Goal: Information Seeking & Learning: Learn about a topic

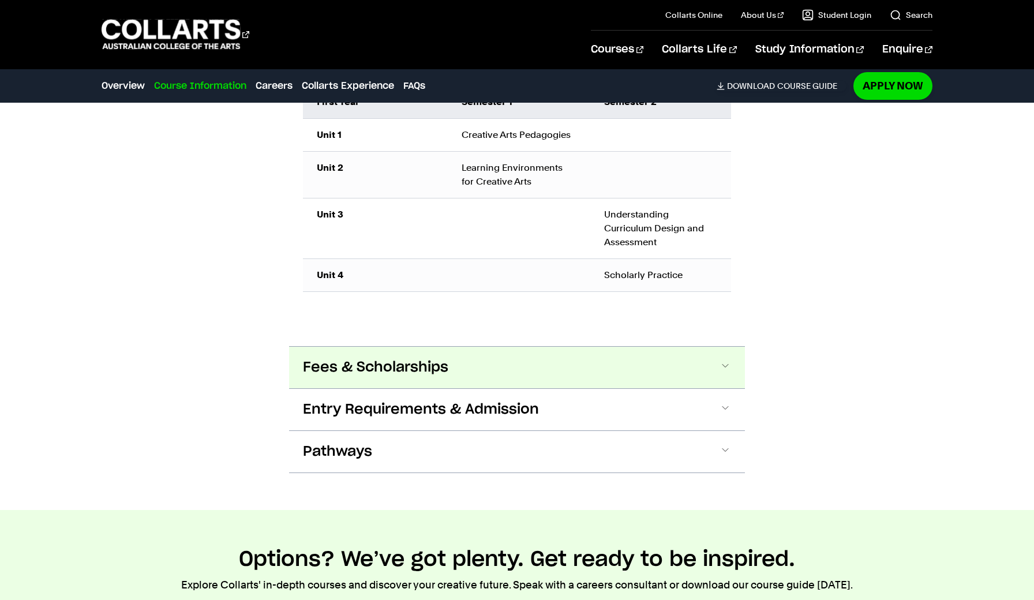
click at [687, 367] on button "Fees & Scholarships" at bounding box center [517, 368] width 456 height 42
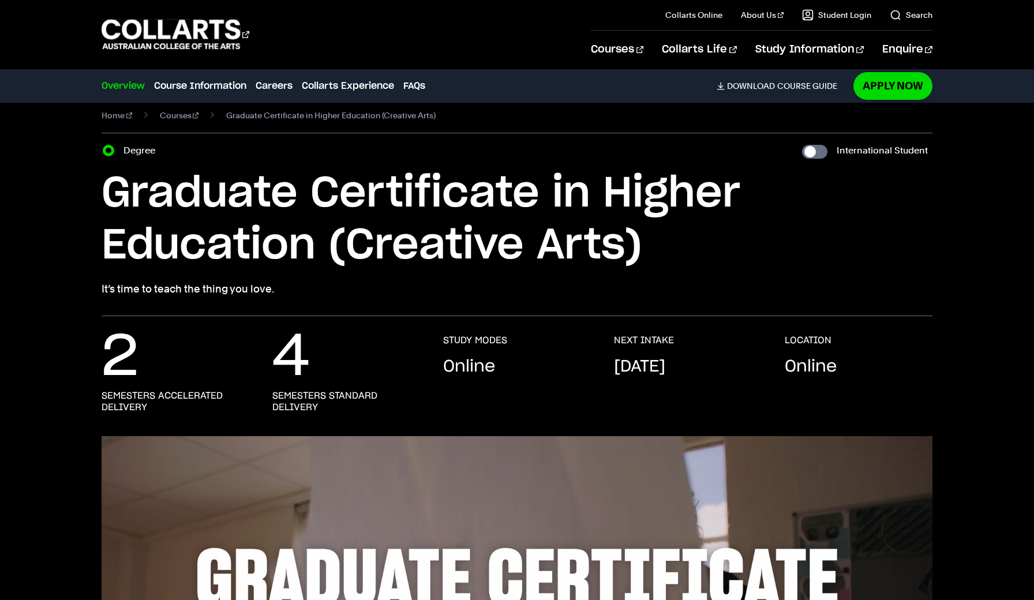
scroll to position [17, 0]
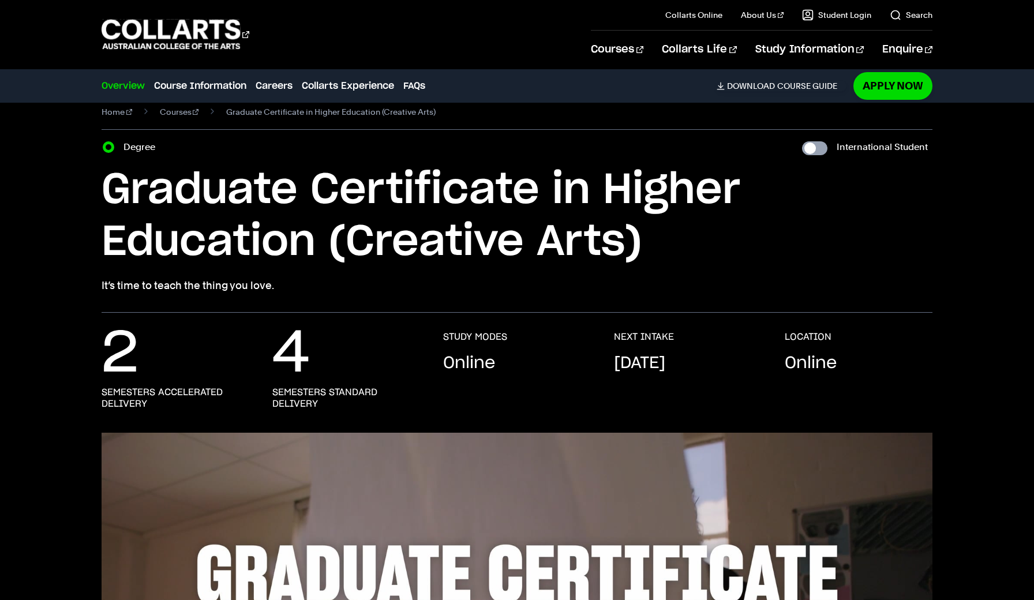
click at [816, 150] on input "International Student" at bounding box center [814, 148] width 25 height 14
checkbox input "true"
click at [816, 150] on input "International Student" at bounding box center [814, 148] width 25 height 14
checkbox input "false"
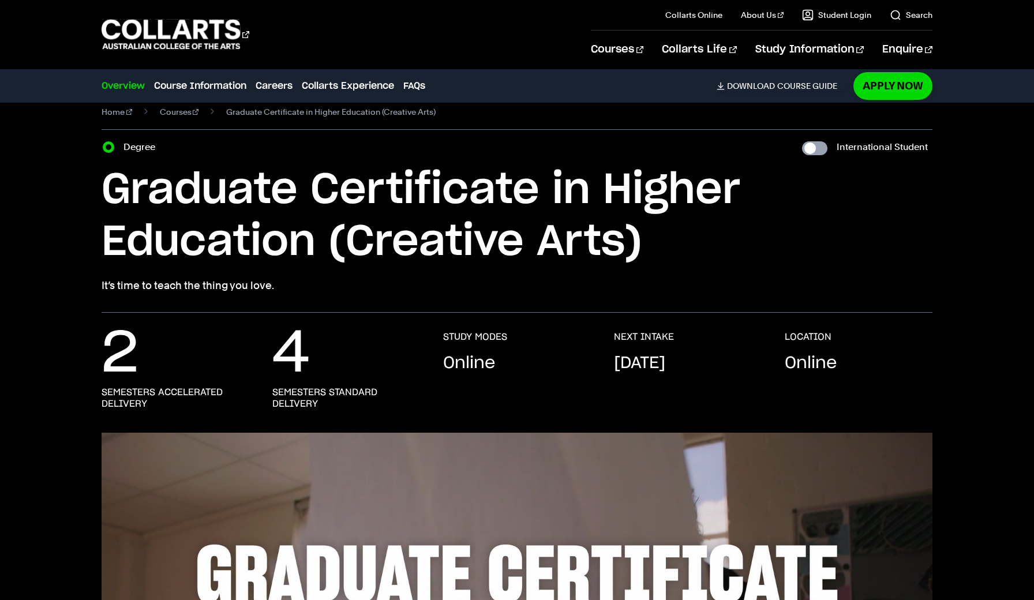
checkbox input "false"
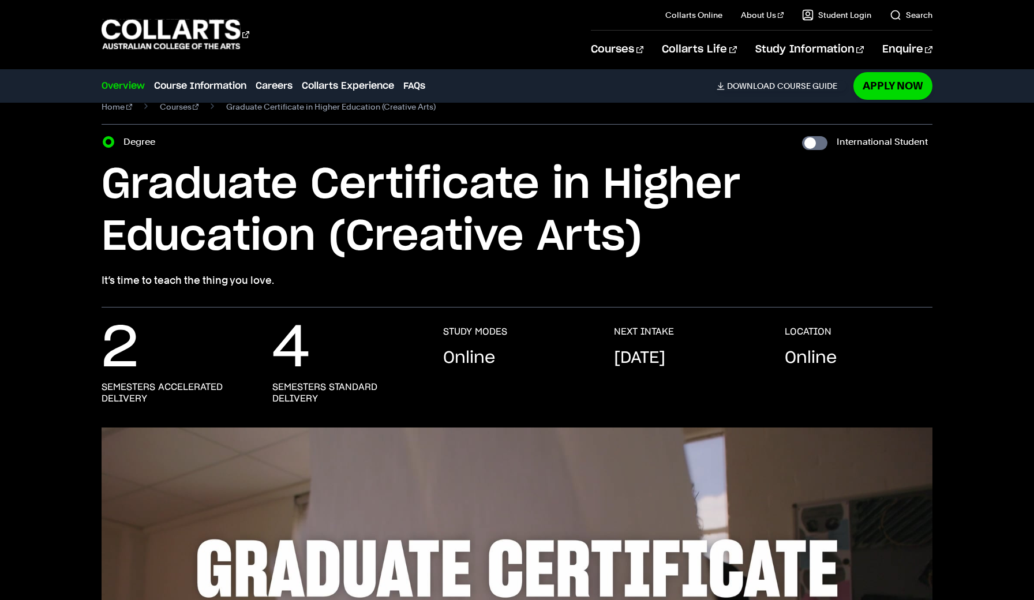
scroll to position [24, 0]
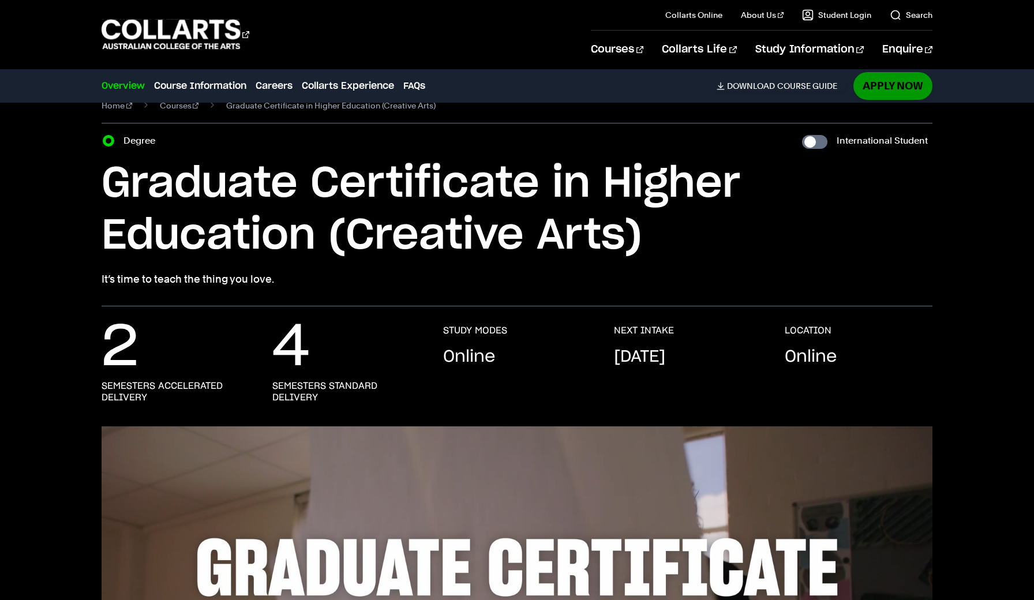
click at [902, 98] on link "Apply Now" at bounding box center [893, 85] width 79 height 27
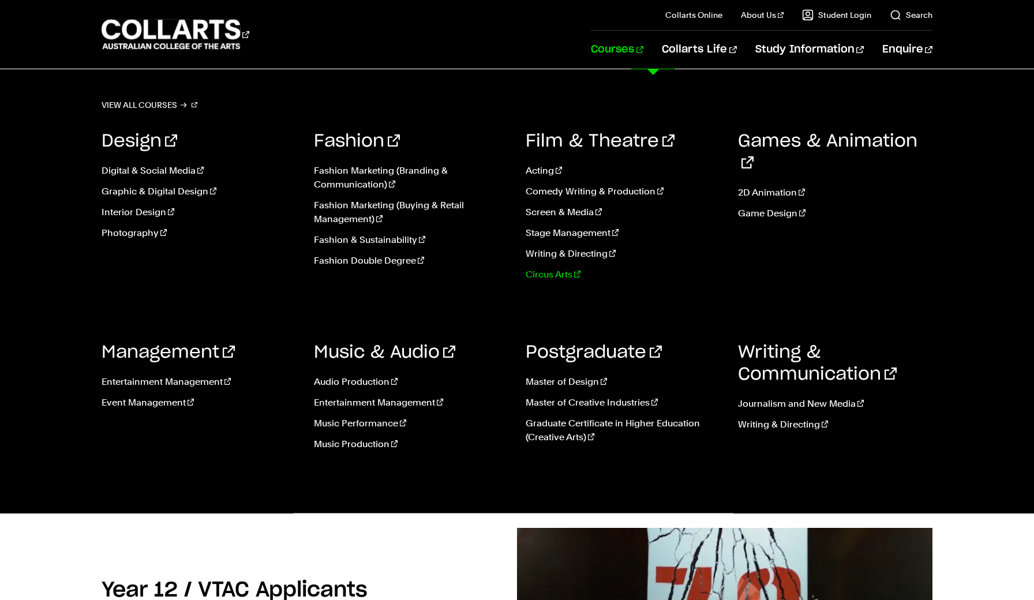
click at [560, 271] on link "Circus Arts" at bounding box center [623, 275] width 195 height 14
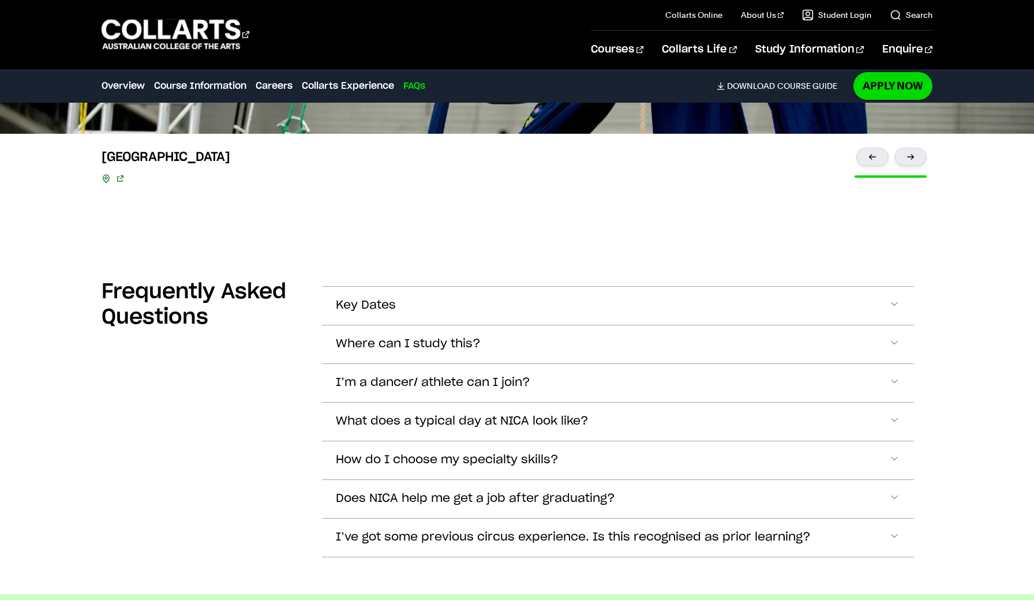
scroll to position [2626, 0]
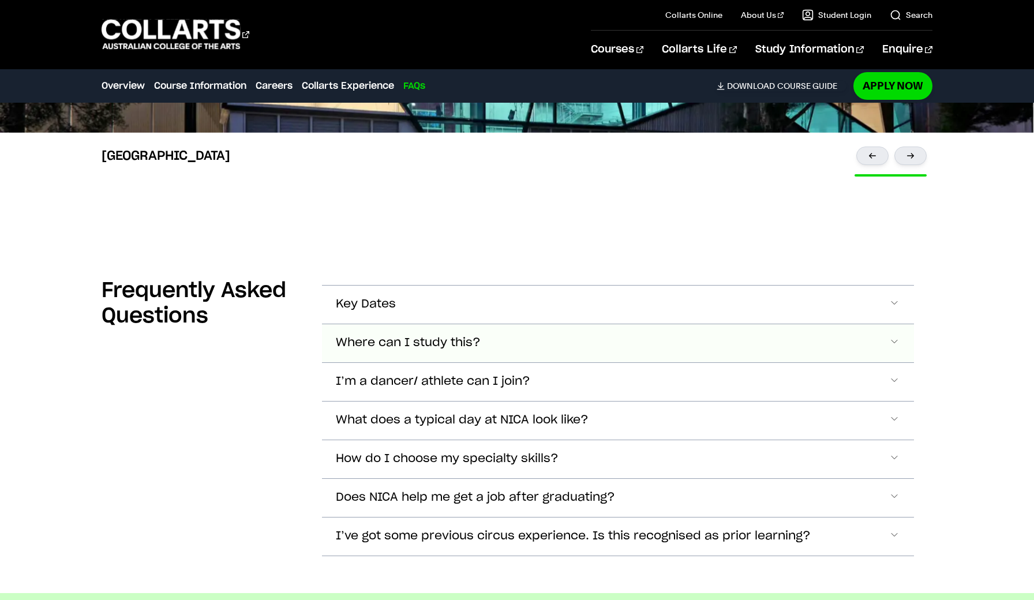
click at [882, 328] on button "Where can I study this?" at bounding box center [618, 343] width 592 height 38
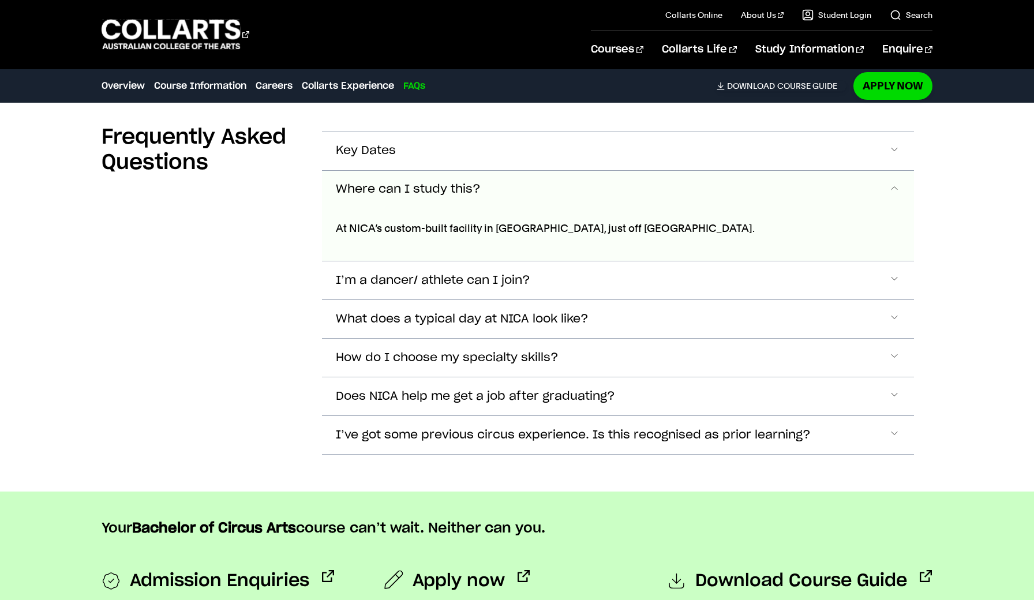
scroll to position [2783, 0]
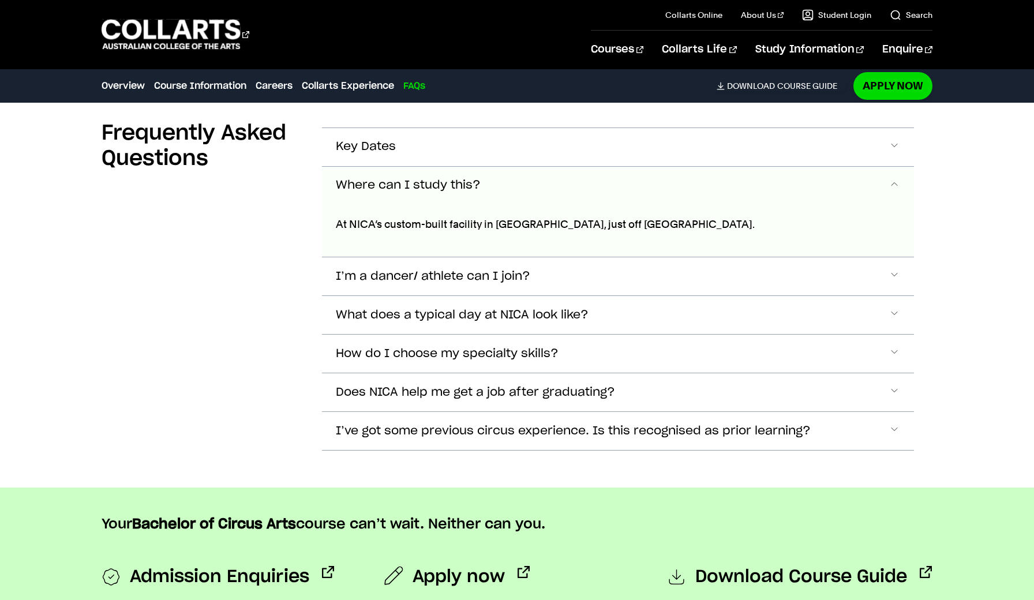
click at [674, 179] on button "Where can I study this?" at bounding box center [618, 186] width 592 height 38
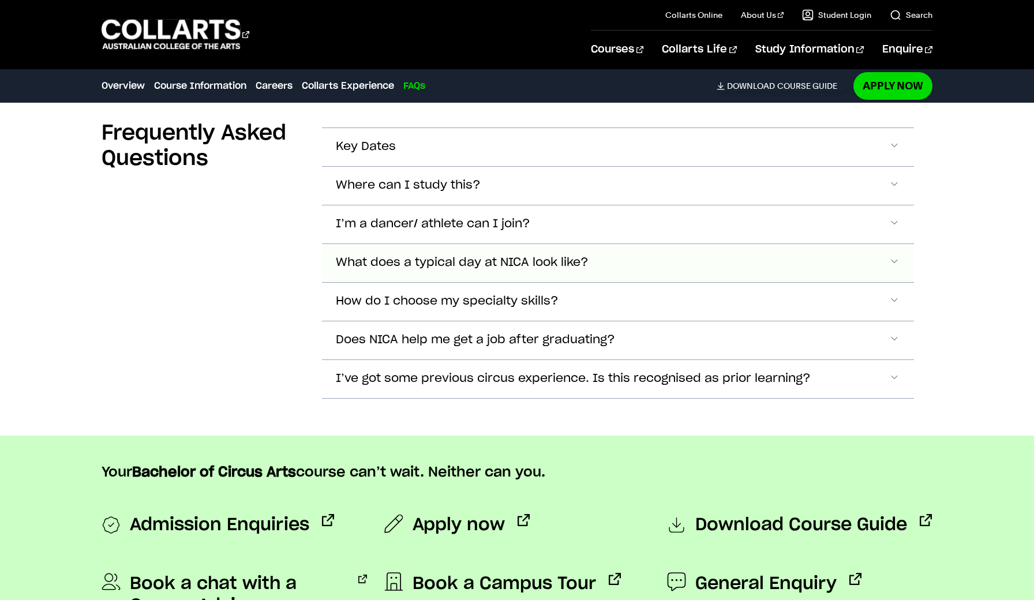
click at [599, 252] on button "What does a typical day at NICA look like?" at bounding box center [618, 263] width 592 height 38
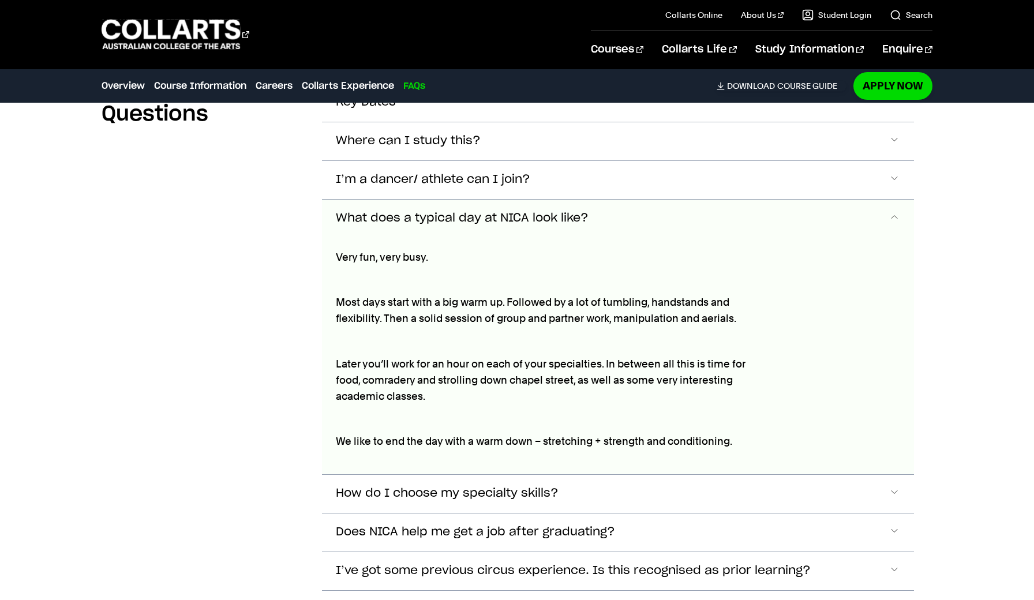
scroll to position [2827, 0]
click at [603, 201] on button "What does a typical day at NICA look like?" at bounding box center [618, 219] width 592 height 38
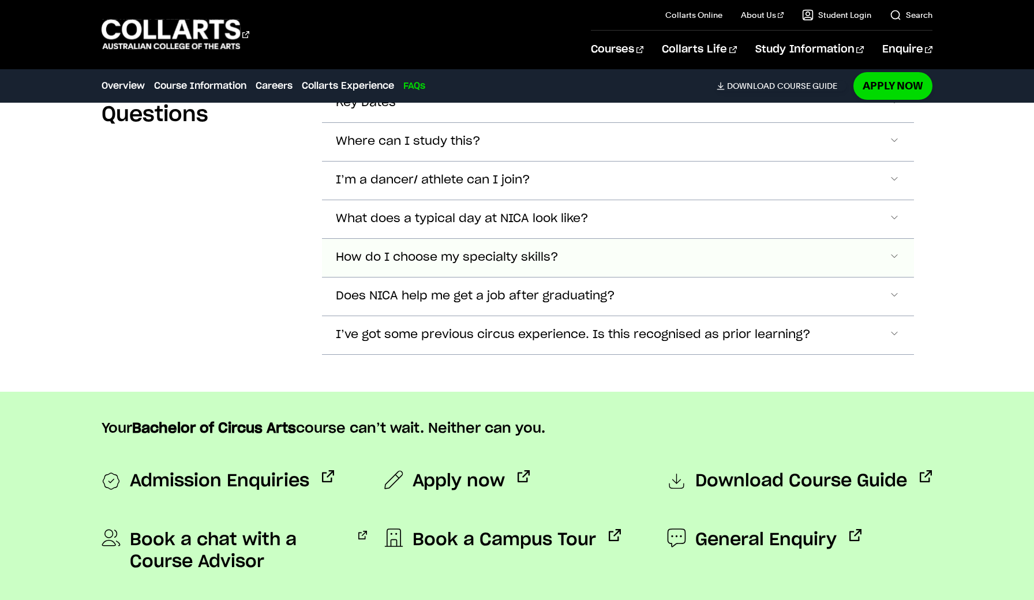
click at [591, 246] on button "How do I choose my specialty skills?" at bounding box center [618, 258] width 592 height 38
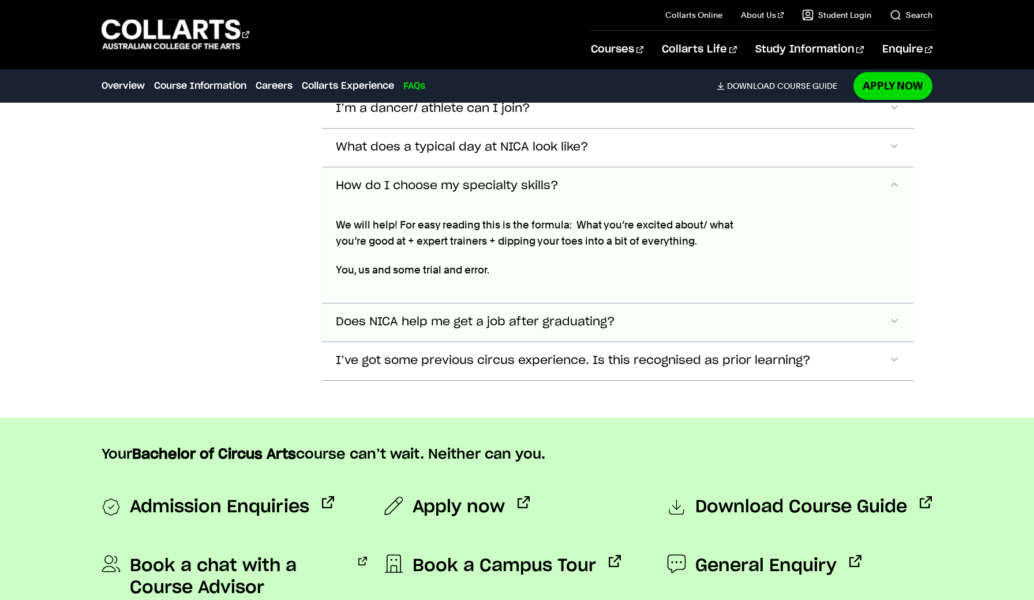
scroll to position [2898, 0]
click at [589, 172] on button "How do I choose my specialty skills?" at bounding box center [618, 187] width 592 height 38
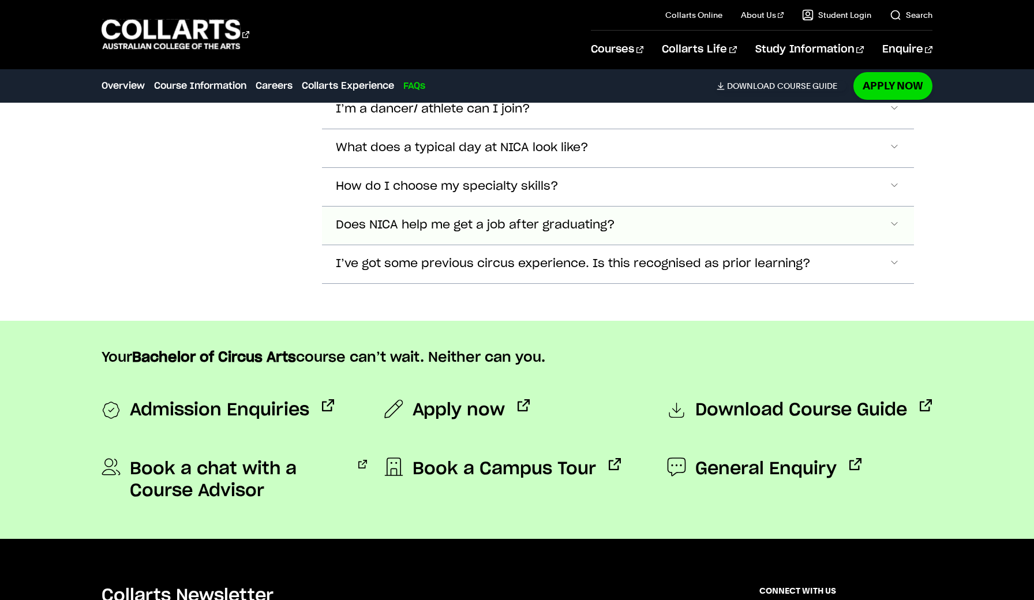
click at [572, 229] on button "Does NICA help me get a job after graduating?" at bounding box center [618, 226] width 592 height 38
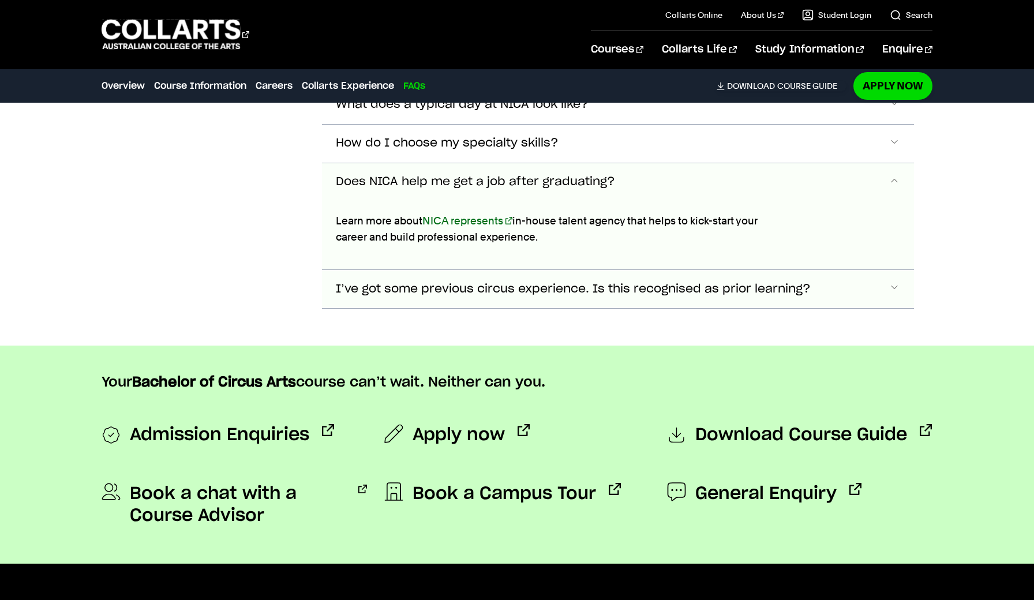
scroll to position [2940, 0]
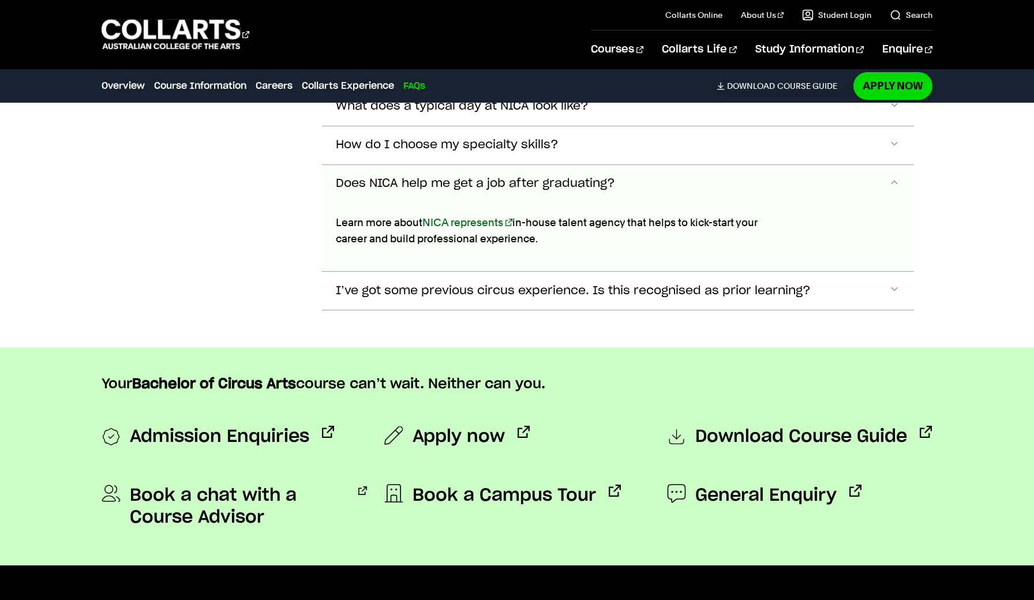
click at [575, 182] on button "Does NICA help me get a job after graduating?" at bounding box center [618, 184] width 592 height 38
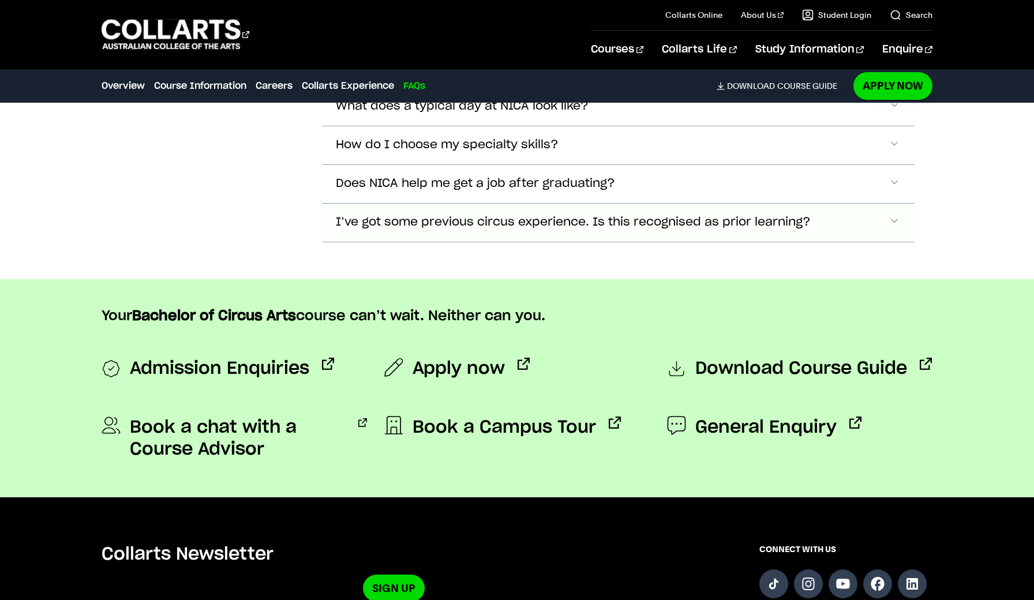
click at [567, 217] on span "I’ve got some previous circus experience. Is this recognised as prior learning?" at bounding box center [573, 222] width 475 height 13
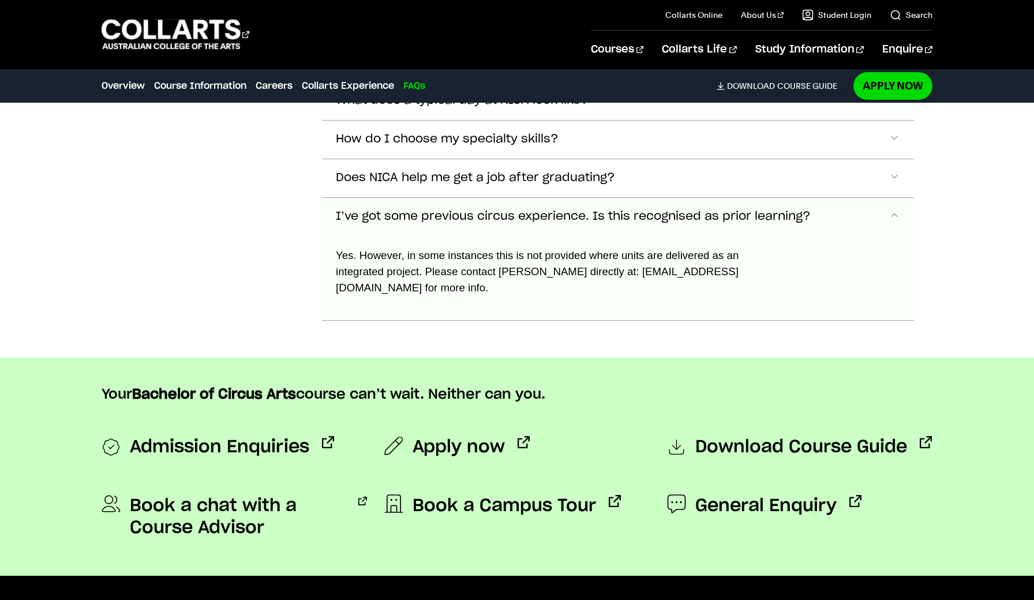
scroll to position [2945, 0]
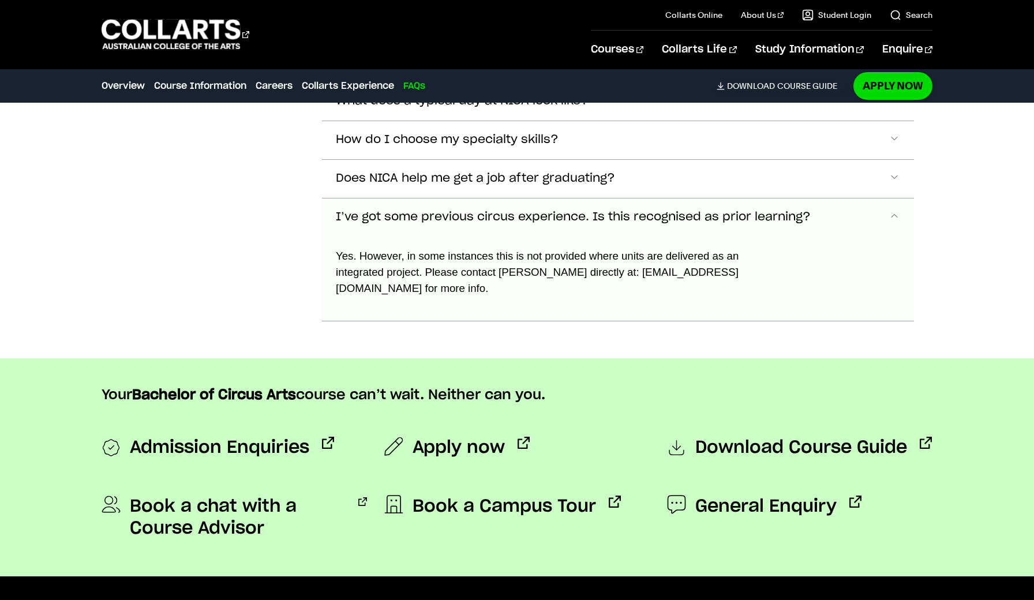
click at [568, 215] on button "I’ve got some previous circus experience. Is this recognised as prior learning?" at bounding box center [618, 218] width 592 height 38
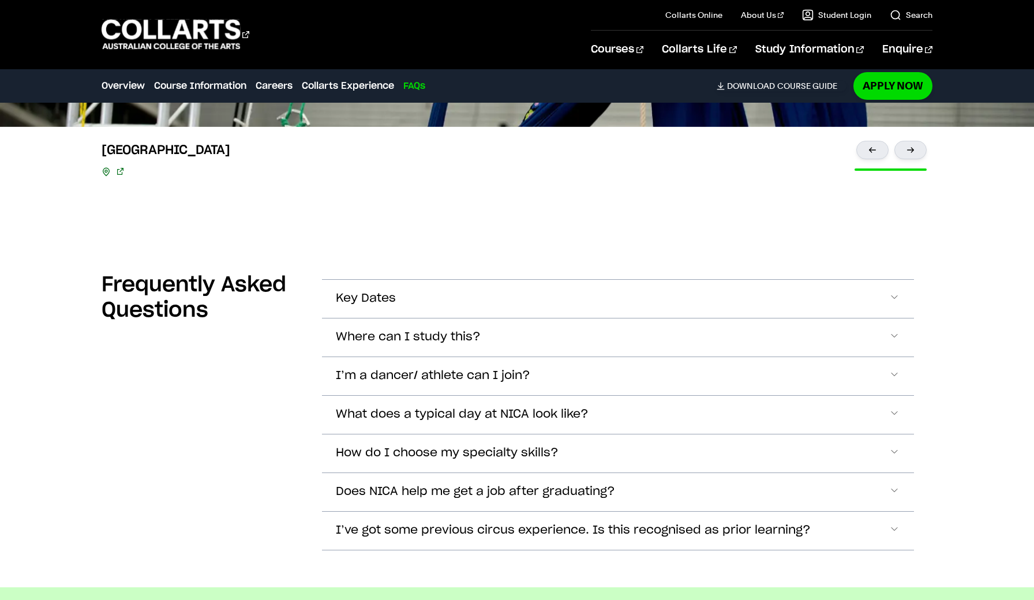
scroll to position [2630, 1]
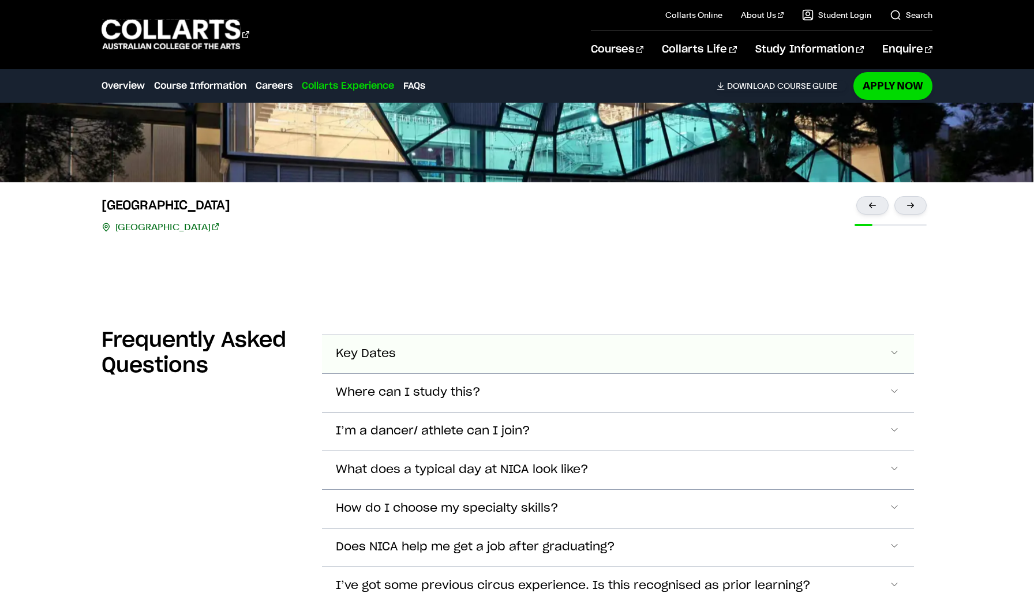
click at [509, 345] on button "Key Dates" at bounding box center [618, 354] width 592 height 38
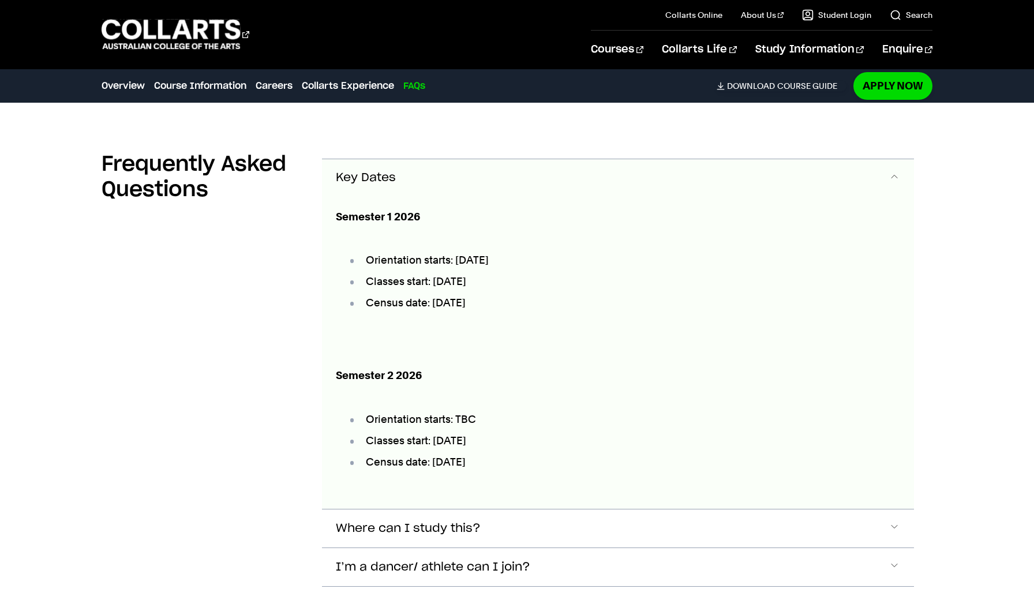
scroll to position [2748, 0]
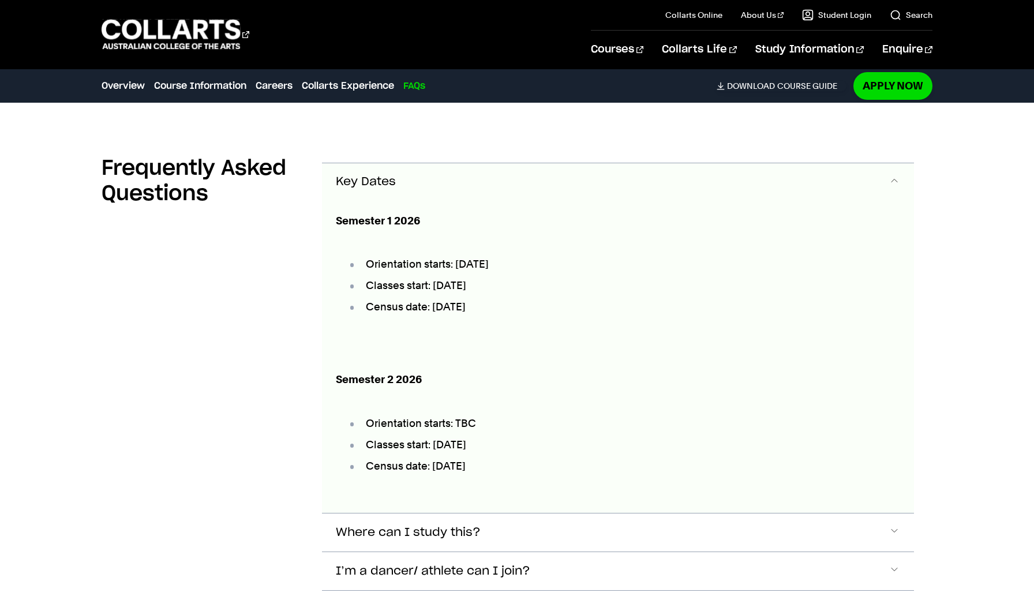
click at [516, 180] on button "Key Dates" at bounding box center [618, 182] width 592 height 38
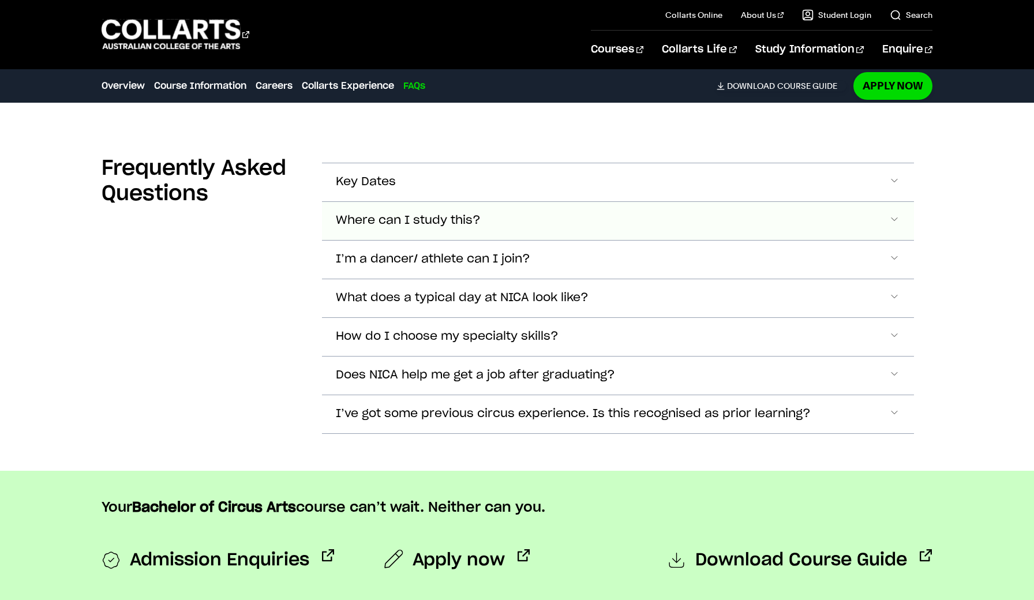
click at [494, 218] on button "Where can I study this?" at bounding box center [618, 221] width 592 height 38
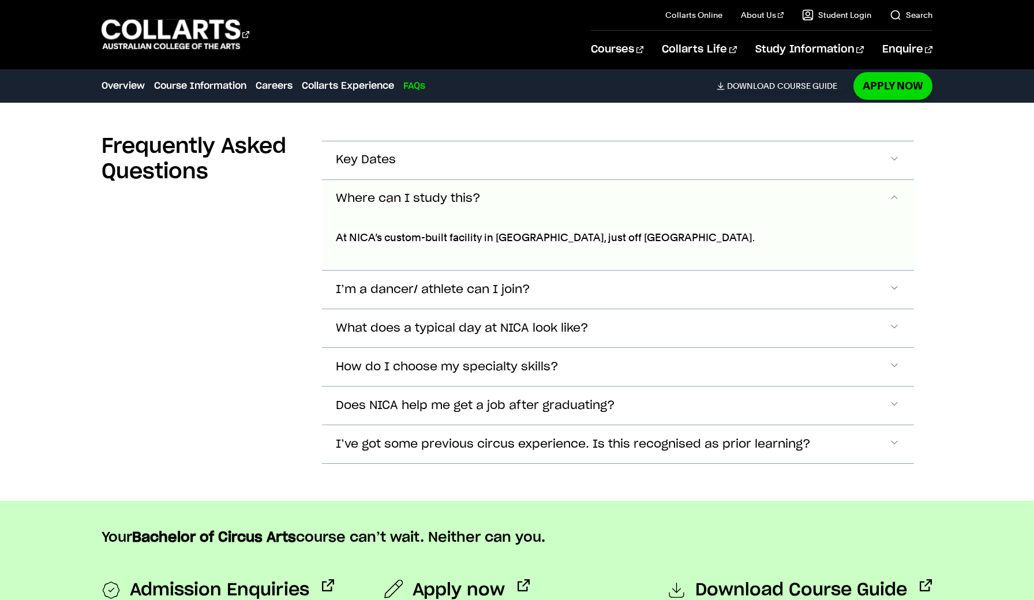
click at [496, 186] on button "Where can I study this?" at bounding box center [618, 199] width 592 height 38
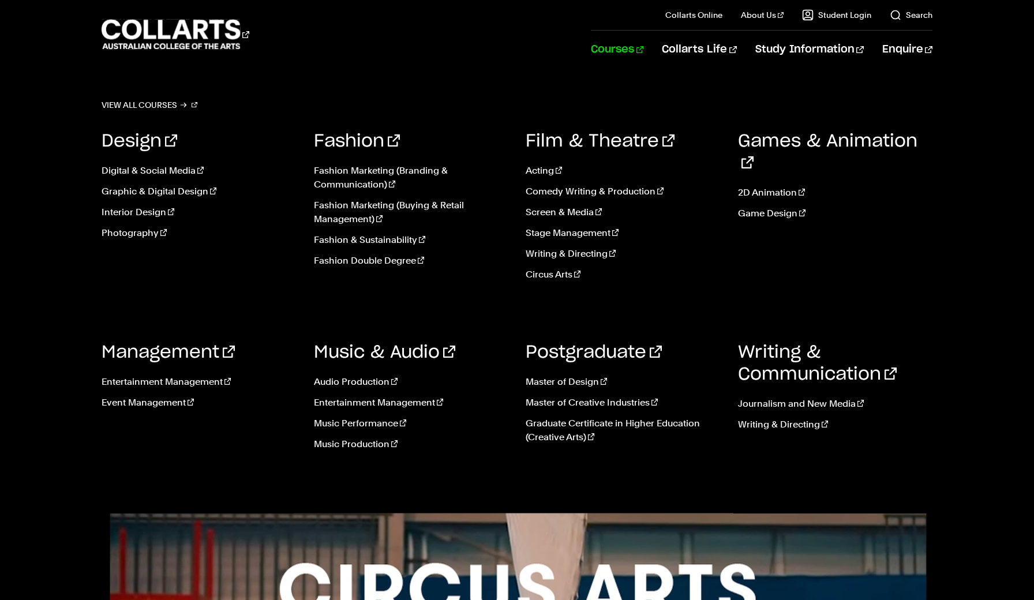
scroll to position [0, 0]
click at [554, 435] on link "Graduate Certificate in Higher Education (Creative Arts)" at bounding box center [623, 431] width 195 height 28
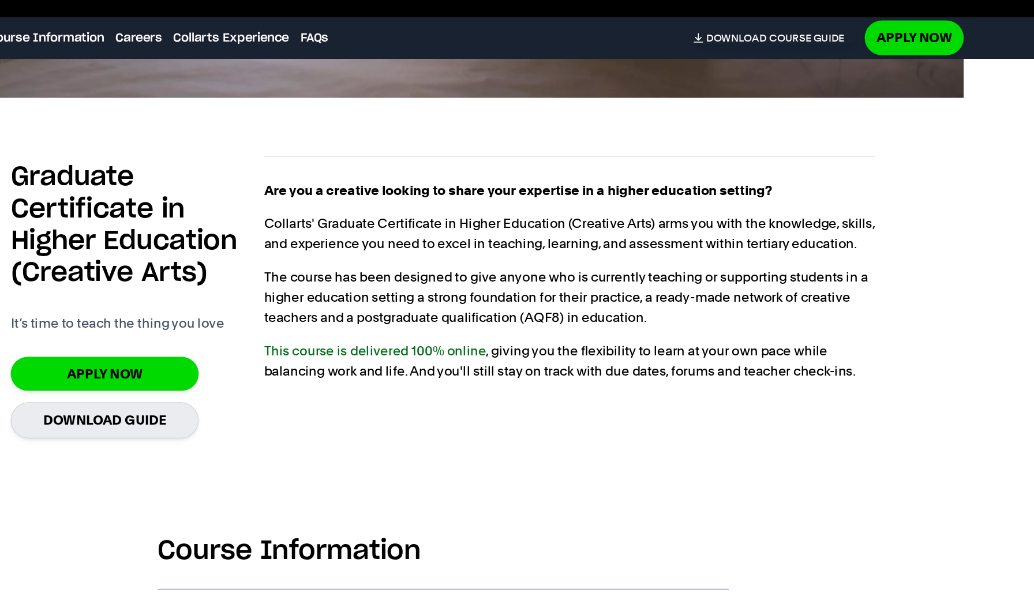
scroll to position [767, 0]
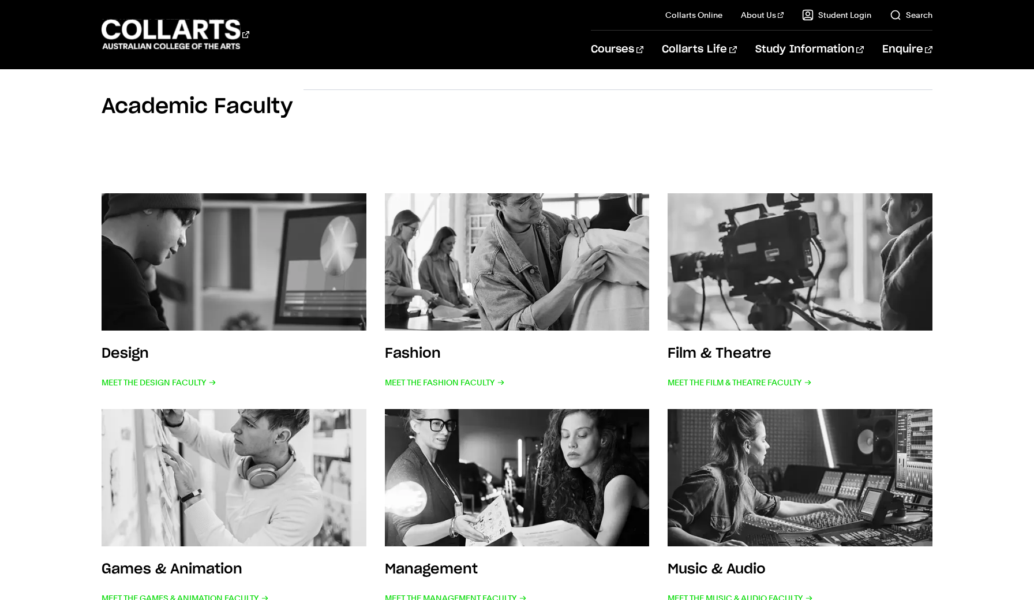
scroll to position [132, 0]
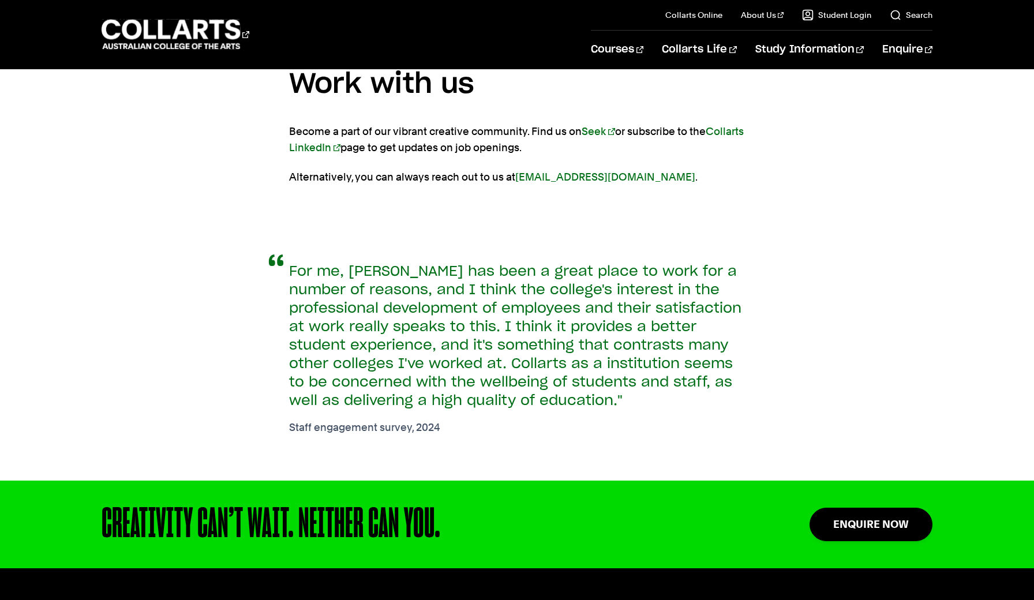
scroll to position [881, 0]
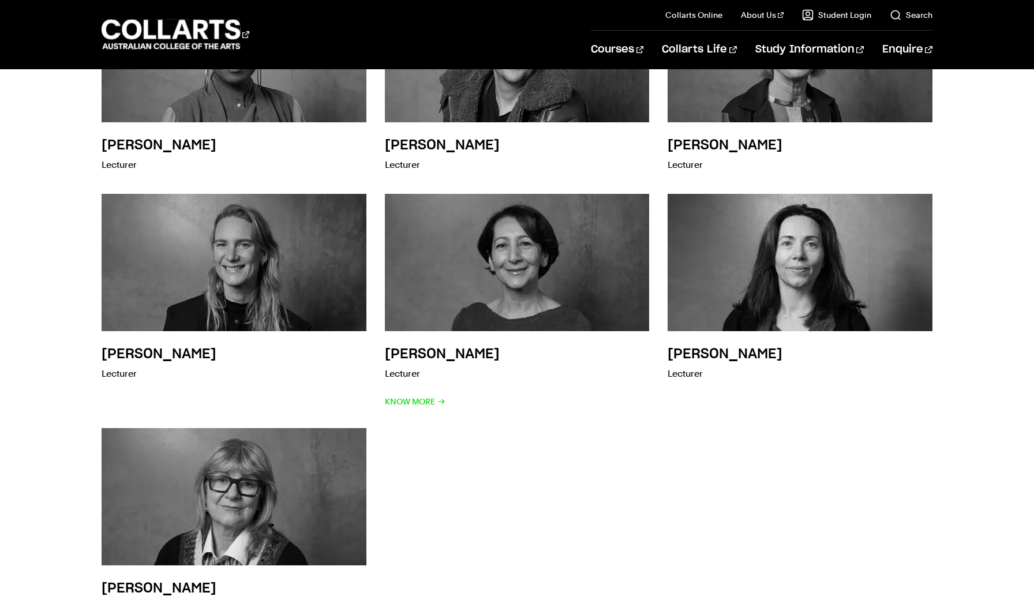
scroll to position [1038, 0]
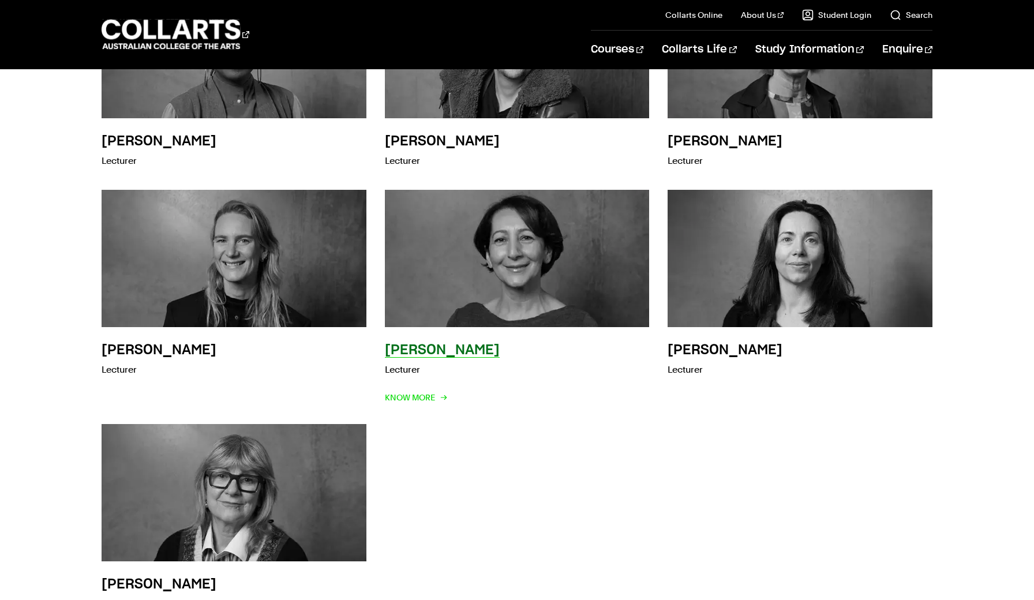
click at [492, 316] on img at bounding box center [517, 258] width 291 height 151
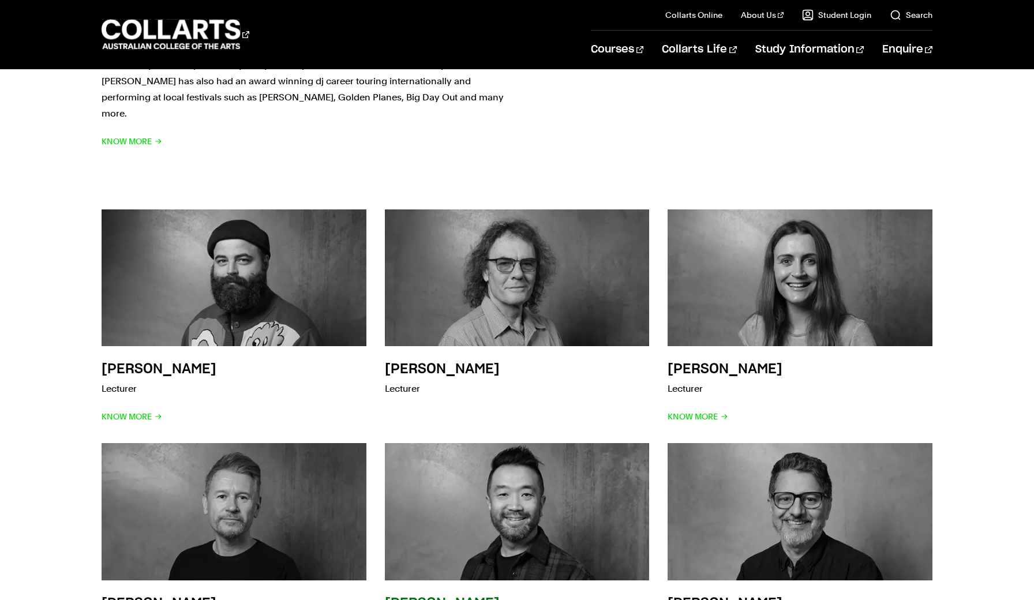
scroll to position [3323, 0]
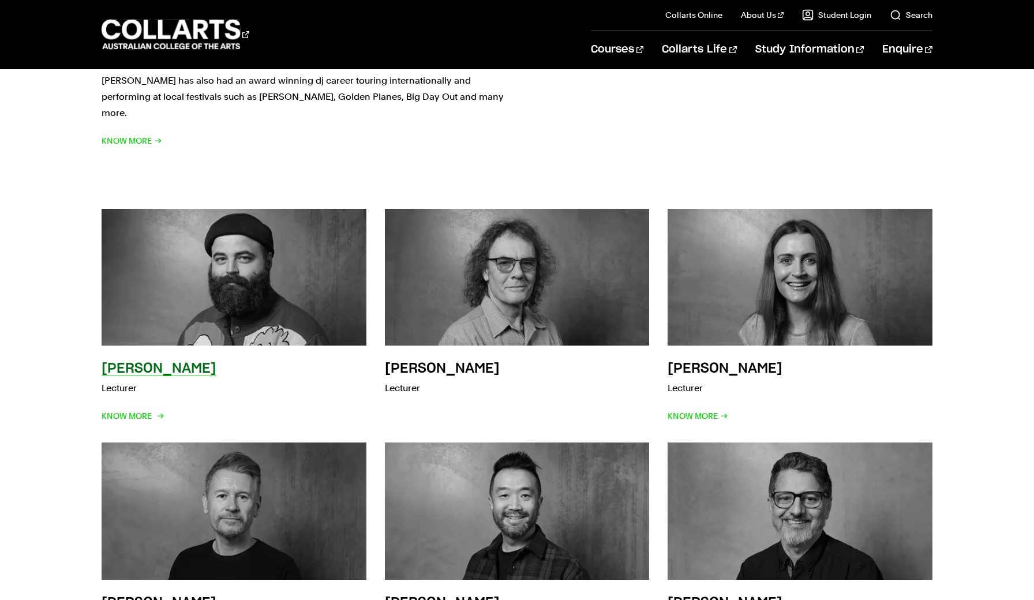
click at [297, 237] on img at bounding box center [233, 277] width 291 height 151
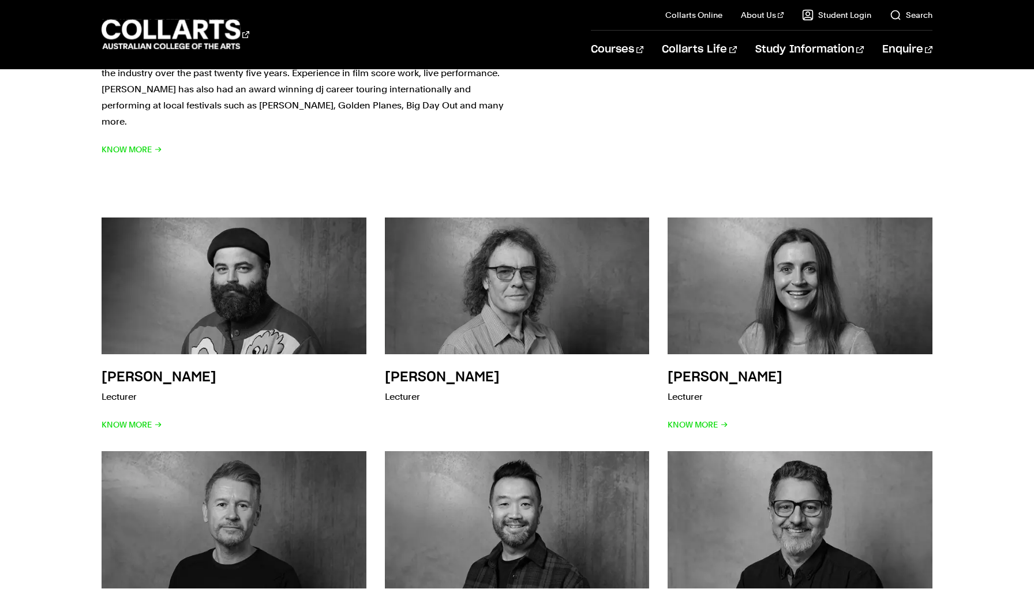
scroll to position [3311, 0]
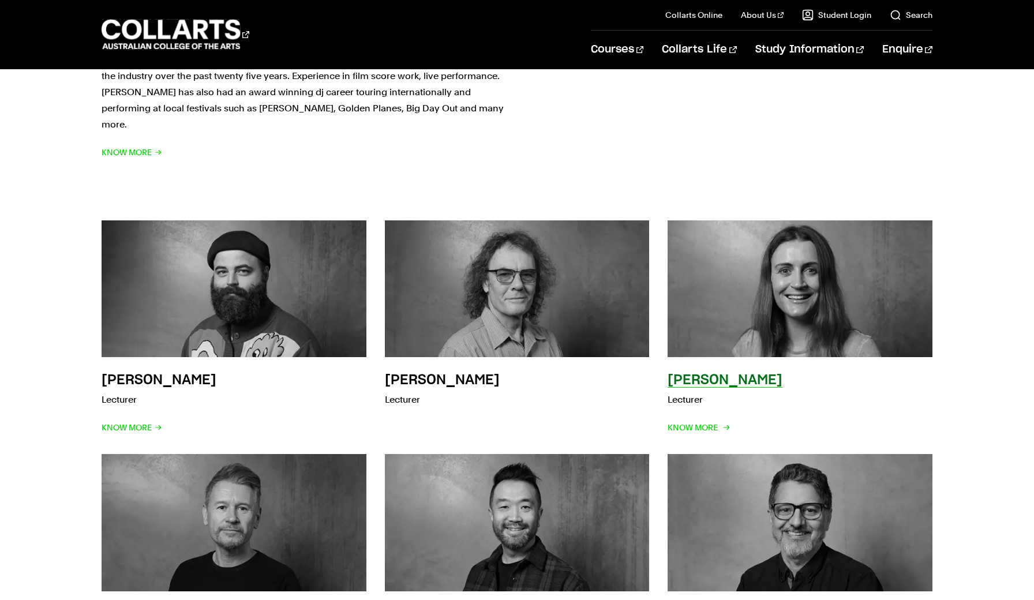
click at [765, 230] on img at bounding box center [800, 289] width 291 height 151
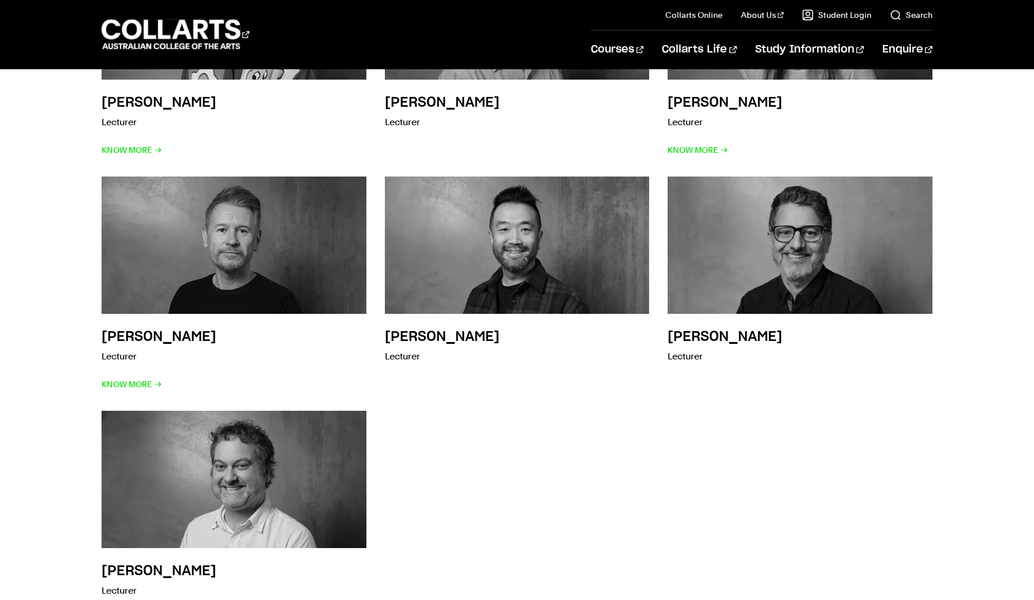
scroll to position [3590, 0]
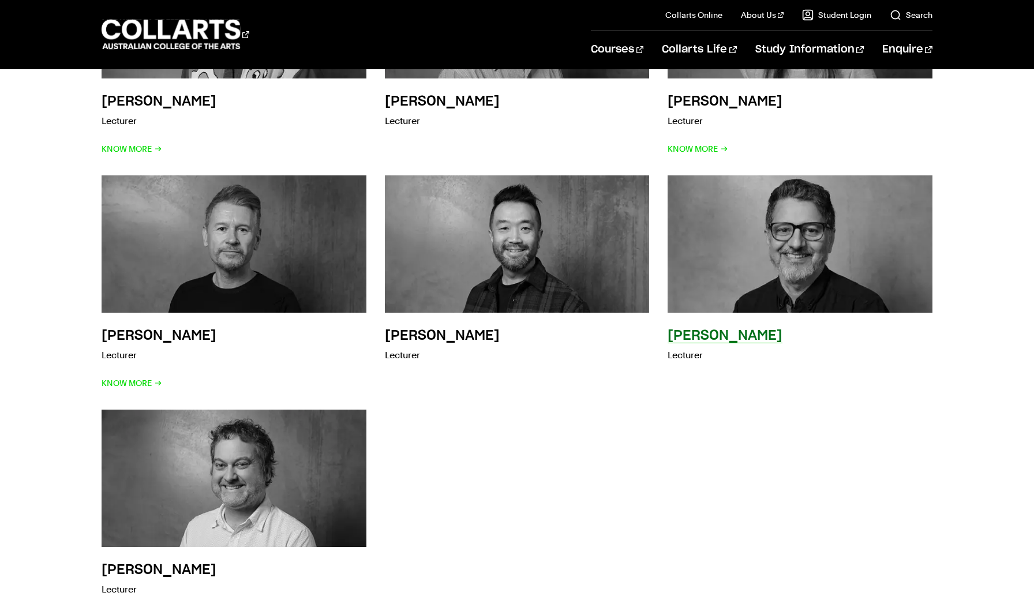
click at [746, 177] on img at bounding box center [800, 244] width 291 height 151
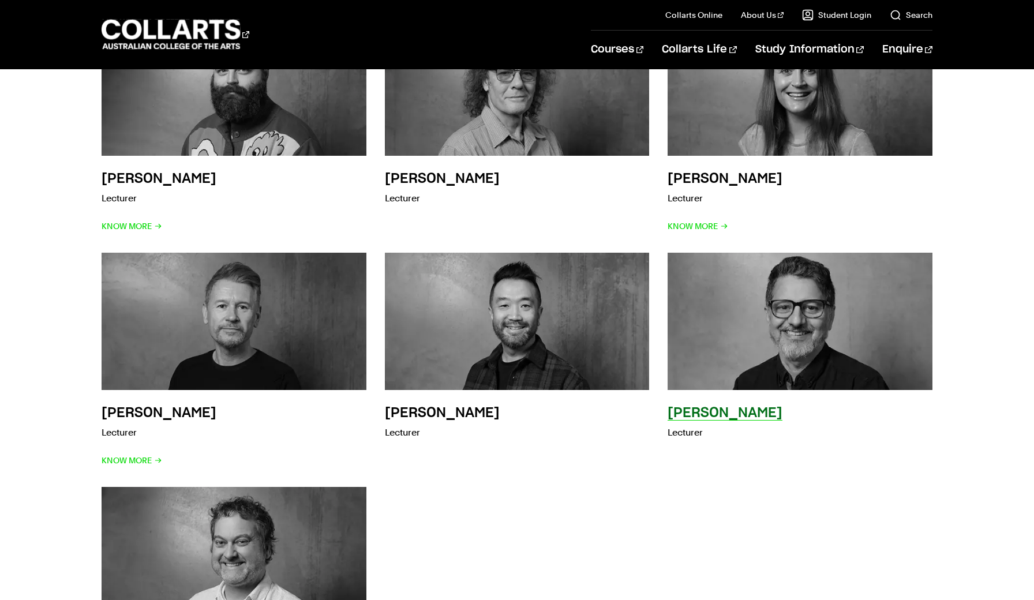
scroll to position [3512, 0]
click at [732, 281] on img at bounding box center [800, 321] width 291 height 151
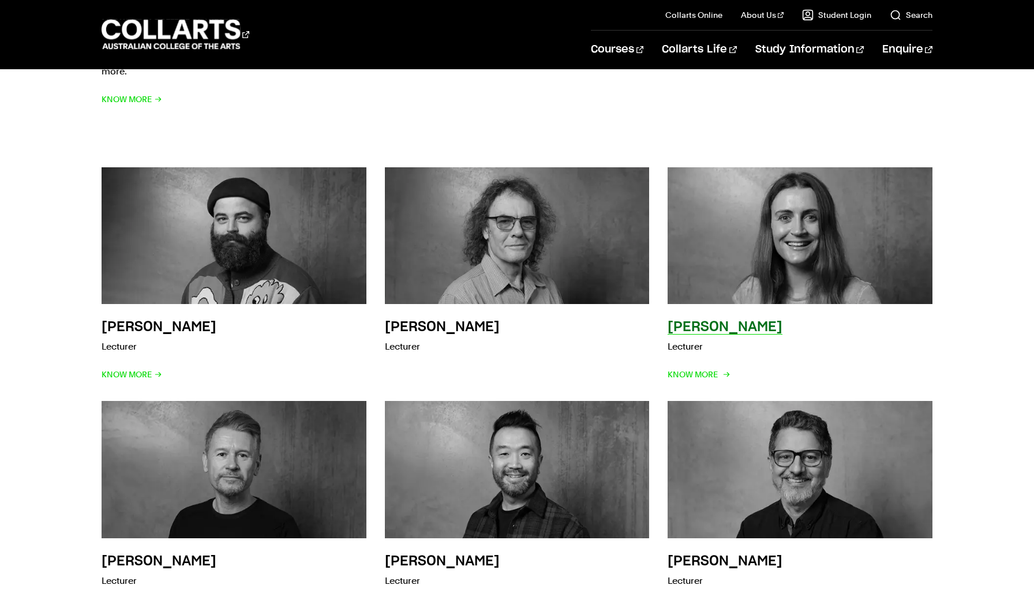
scroll to position [3359, 0]
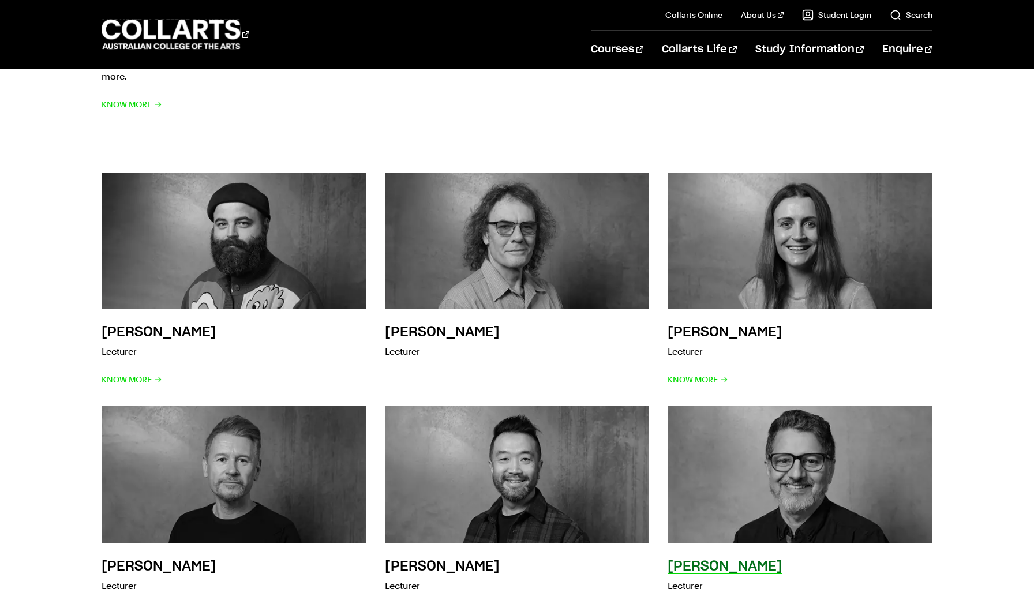
click at [742, 420] on img at bounding box center [800, 474] width 291 height 151
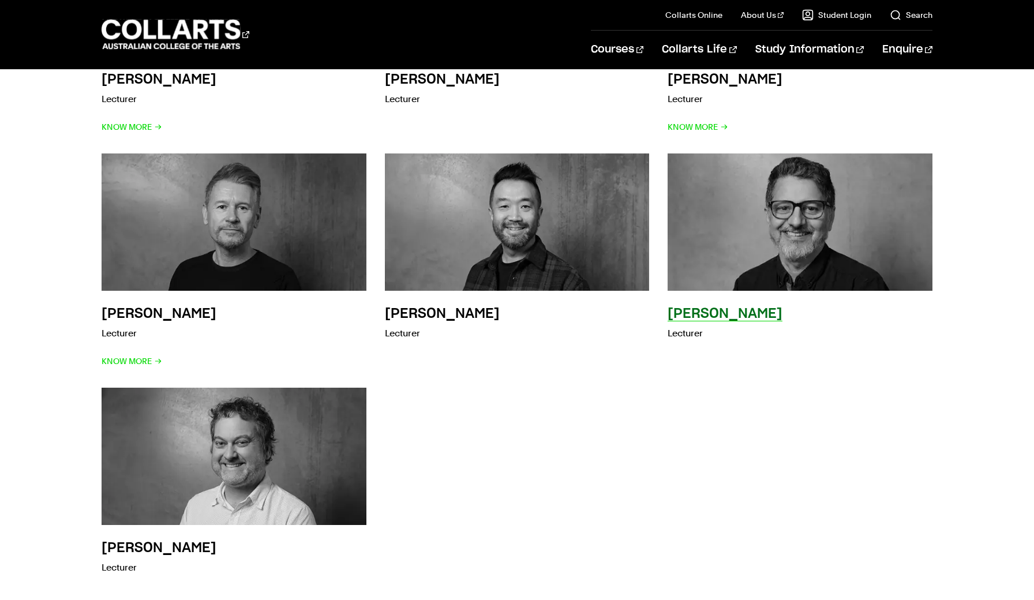
scroll to position [3620, 0]
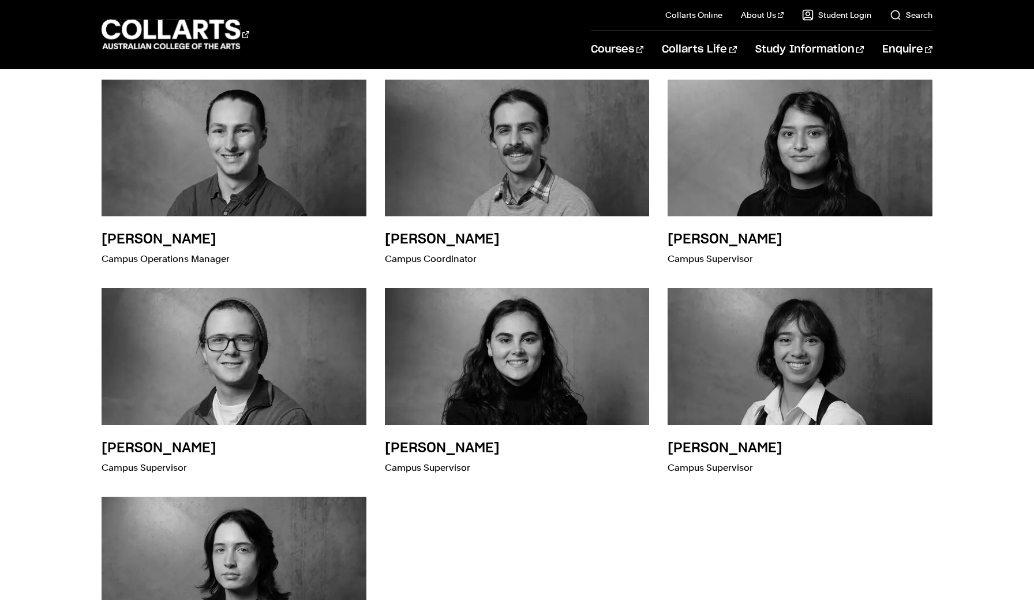
scroll to position [1621, 0]
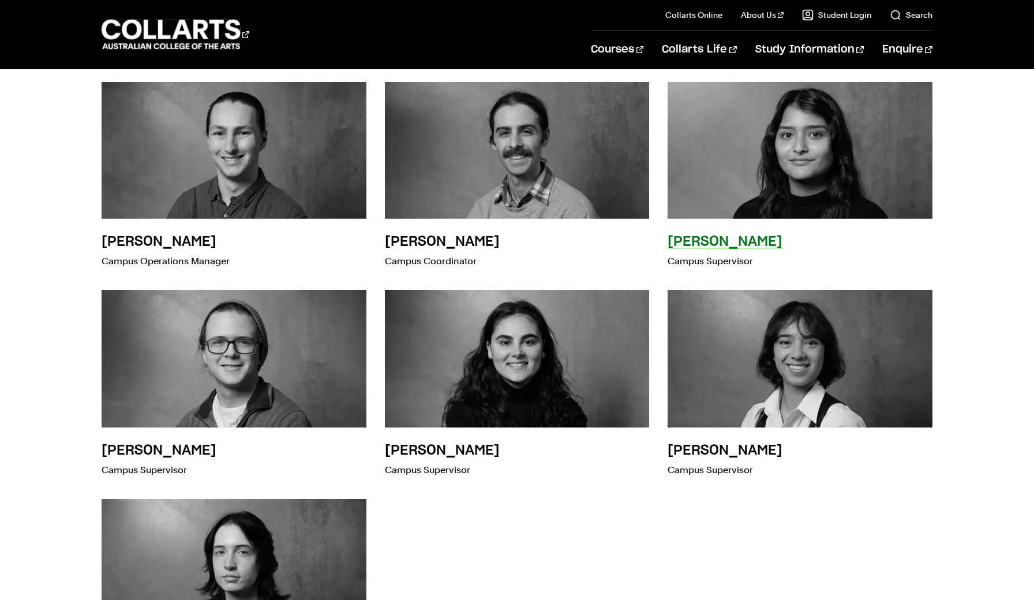
click at [782, 184] on img at bounding box center [800, 150] width 291 height 151
click at [724, 238] on h3 "Bridget Tarquini" at bounding box center [725, 242] width 115 height 14
click at [782, 142] on img at bounding box center [800, 150] width 291 height 151
click at [767, 167] on img at bounding box center [800, 150] width 291 height 151
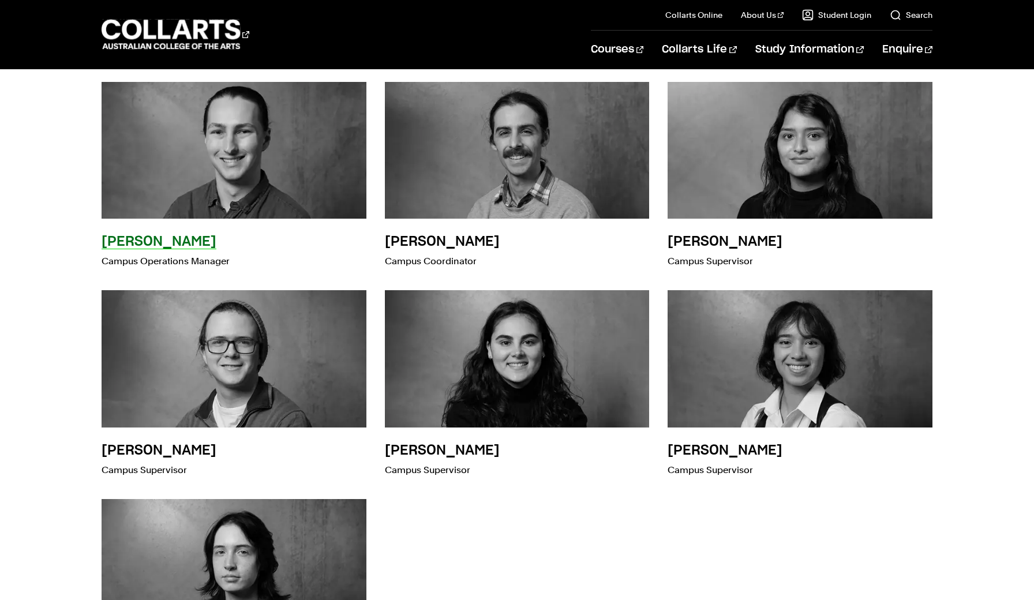
click at [287, 148] on img at bounding box center [233, 150] width 291 height 151
click at [136, 242] on h3 "Jude Lowe" at bounding box center [159, 242] width 115 height 14
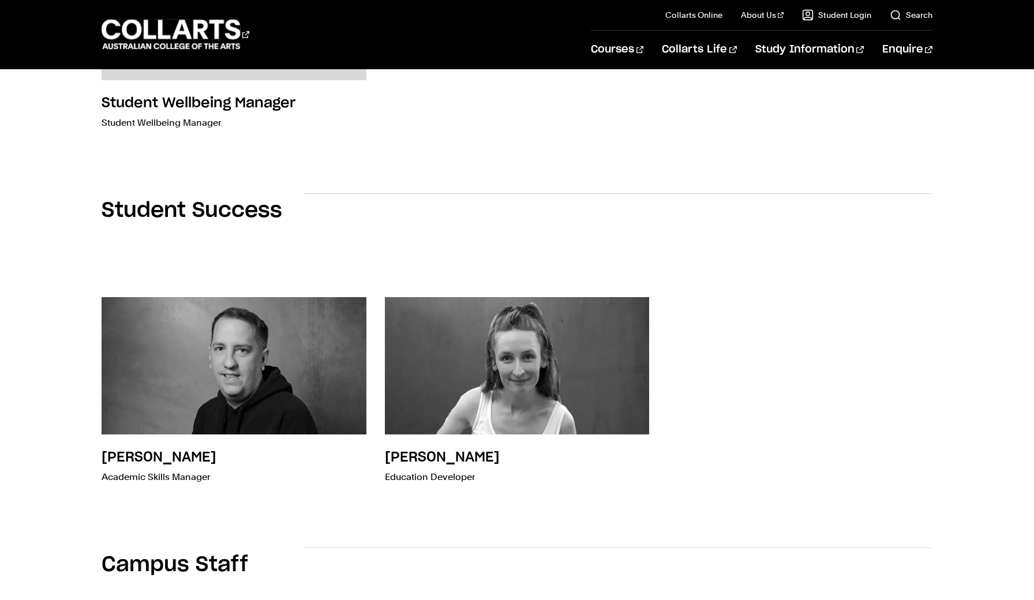
scroll to position [752, 0]
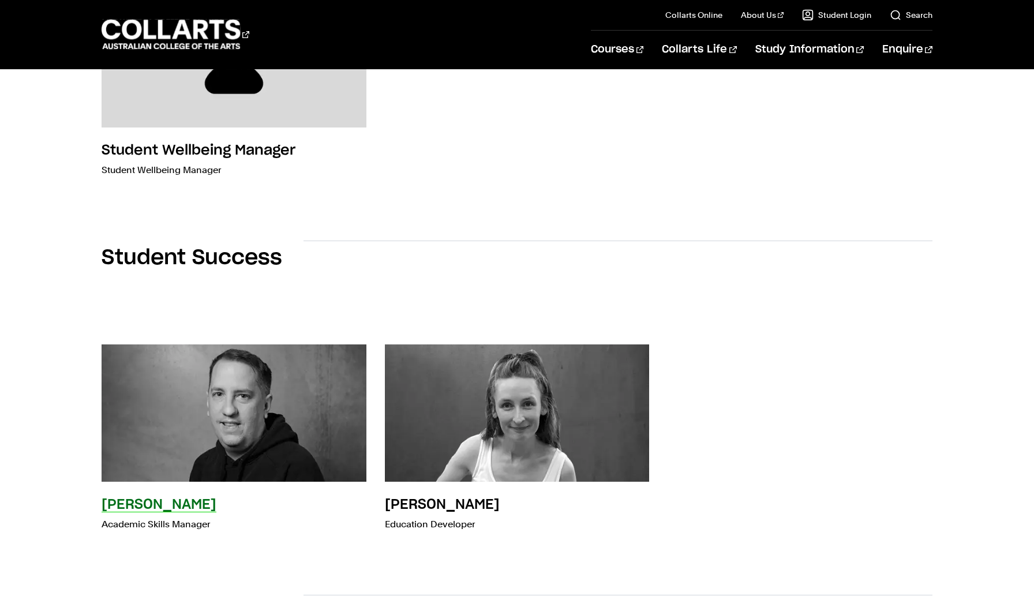
click at [229, 417] on img at bounding box center [233, 413] width 291 height 151
click at [150, 504] on h3 "Chris Sandoe" at bounding box center [159, 505] width 115 height 14
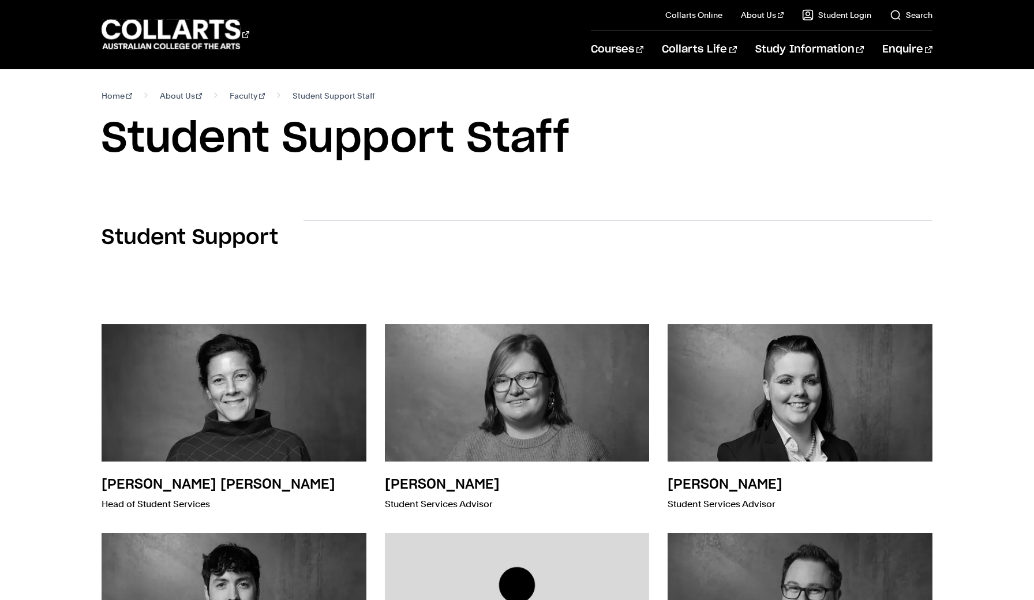
scroll to position [0, 0]
click at [230, 96] on link "Faculty" at bounding box center [247, 96] width 35 height 16
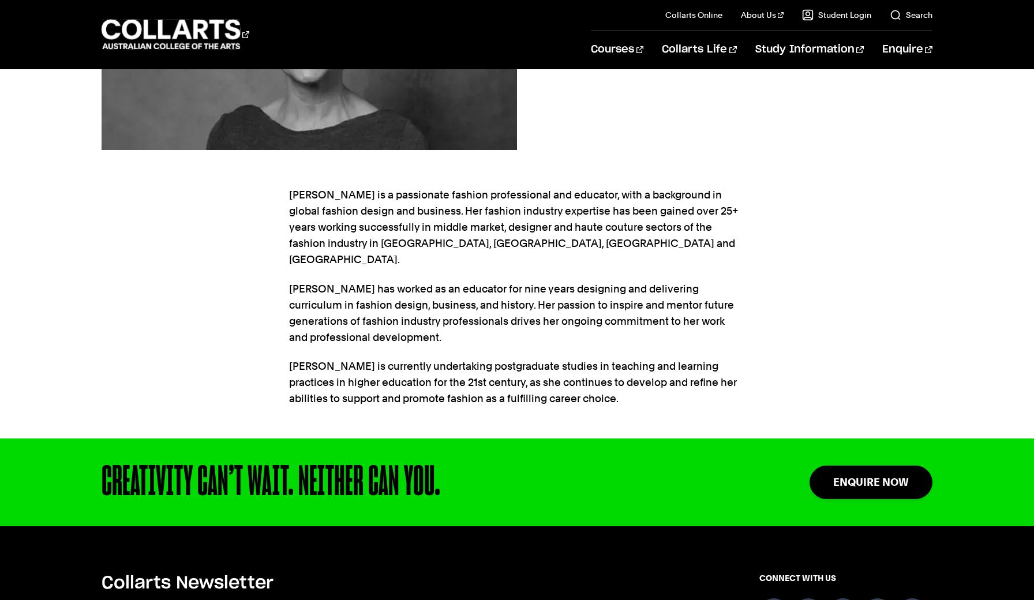
scroll to position [286, 0]
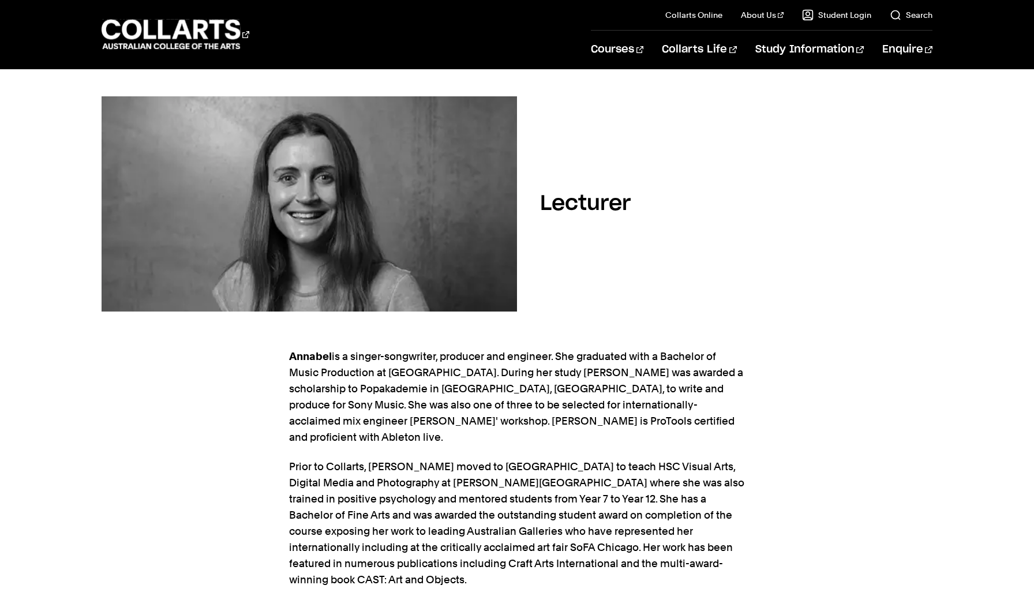
scroll to position [112, 0]
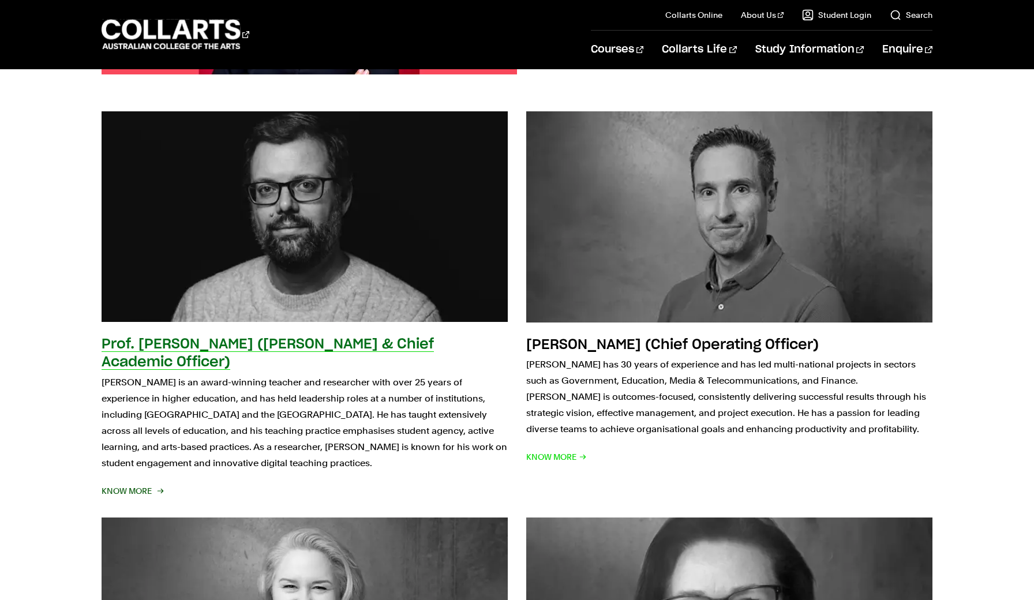
scroll to position [1280, 0]
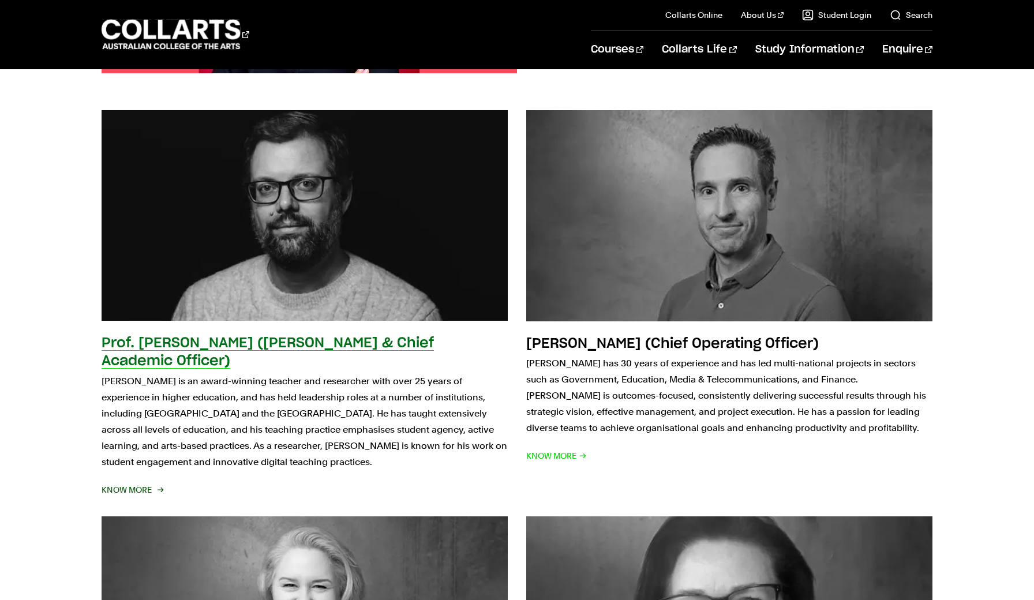
click at [383, 477] on div "Prof. Tim Moss (Dean & Chief Academic Officer) Tim is an award-winning teacher …" at bounding box center [305, 416] width 406 height 163
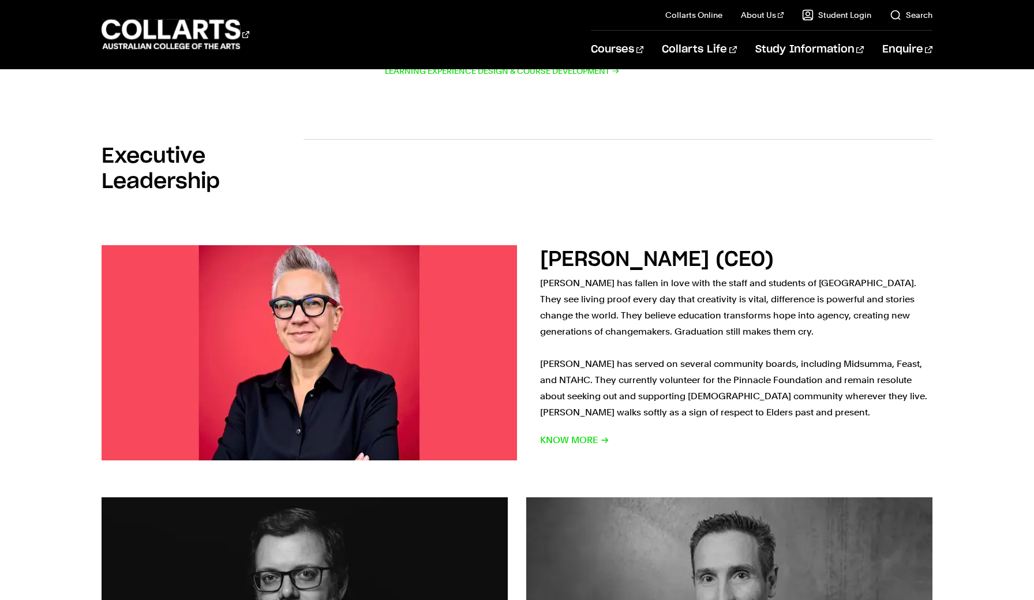
scroll to position [895, 0]
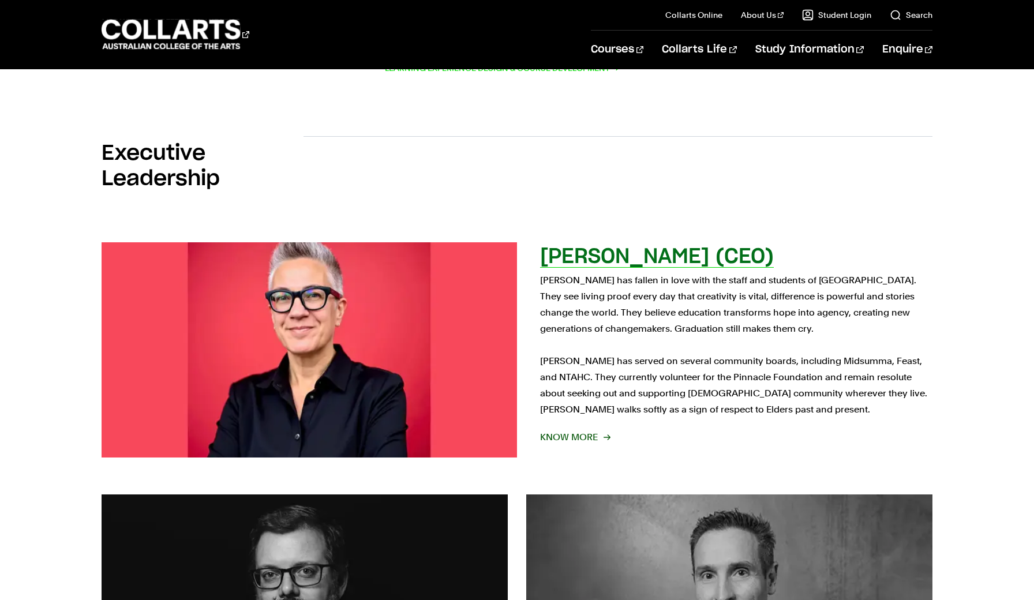
click at [637, 287] on p "Sam has fallen in love with the staff and students of Collarts. They see living…" at bounding box center [736, 344] width 393 height 145
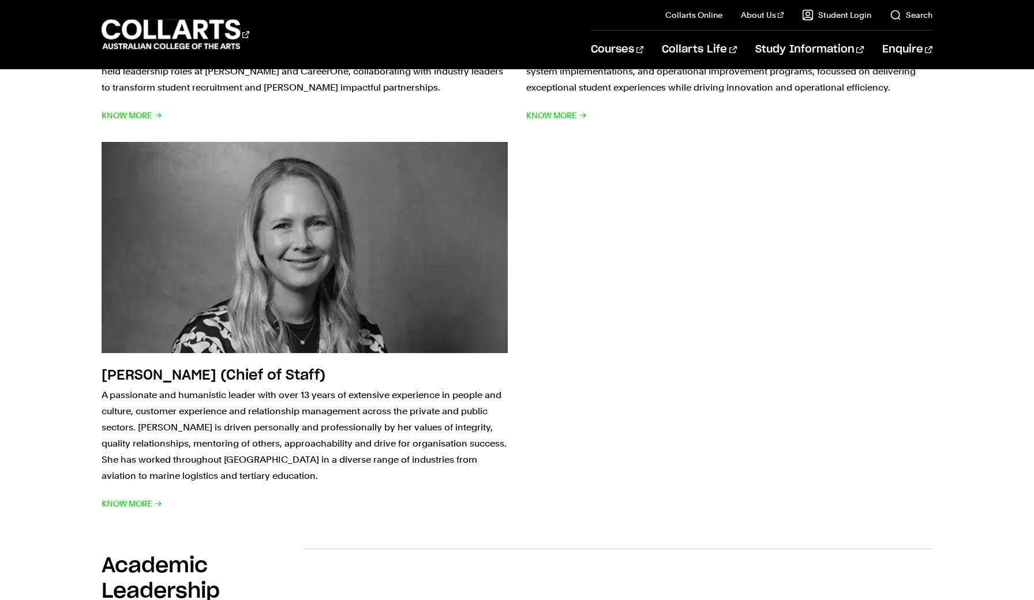
scroll to position [2027, 0]
